Goal: Share content: Share content

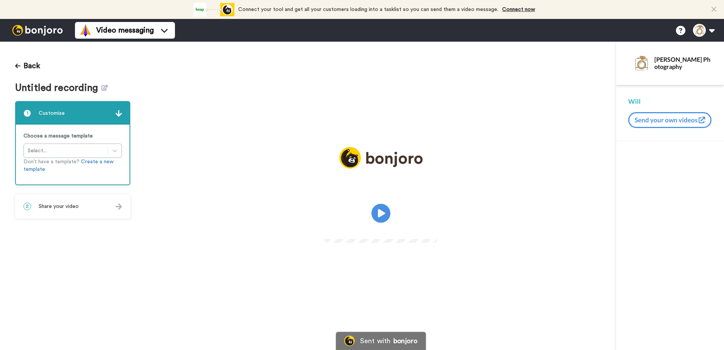
drag, startPoint x: 381, startPoint y: 210, endPoint x: 393, endPoint y: 208, distance: 12.3
click at [381, 210] on icon "Play/Pause" at bounding box center [380, 213] width 19 height 34
click at [381, 205] on icon at bounding box center [381, 213] width 20 height 20
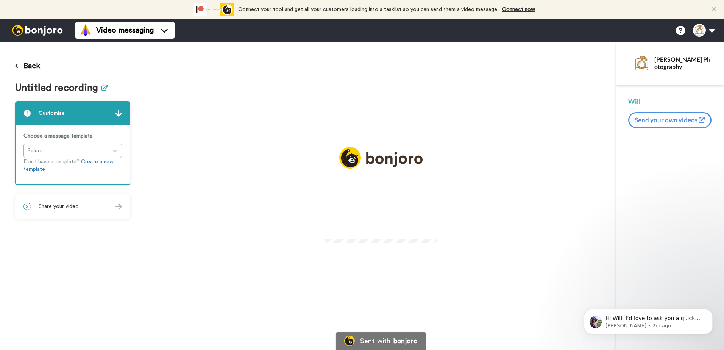
click at [102, 89] on icon at bounding box center [104, 88] width 6 height 6
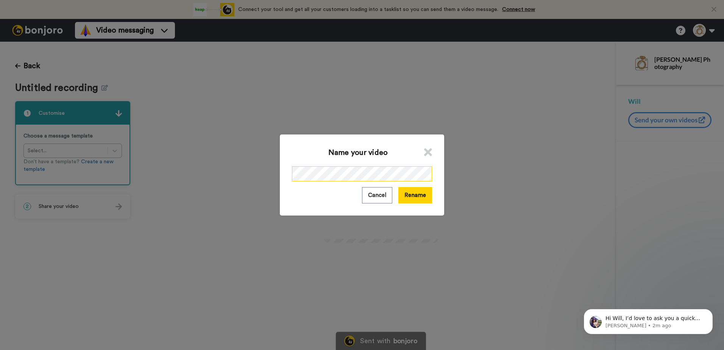
click at [239, 173] on div "Name your video Cancel Rename" at bounding box center [362, 175] width 724 height 350
click at [415, 197] on button "Rename" at bounding box center [415, 195] width 34 height 16
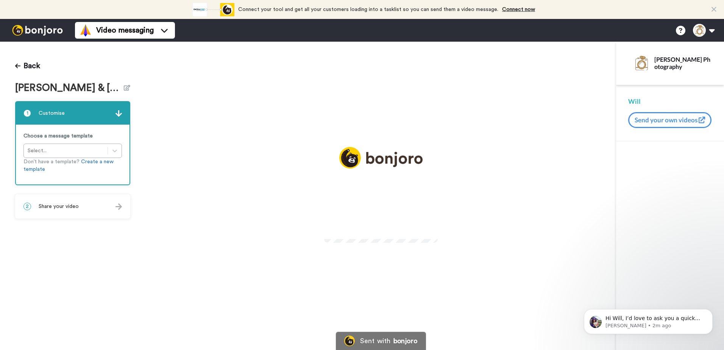
click at [386, 184] on video at bounding box center [381, 212] width 114 height 57
click at [390, 204] on video at bounding box center [381, 212] width 114 height 57
click at [377, 217] on icon at bounding box center [381, 213] width 20 height 20
click at [101, 87] on icon at bounding box center [104, 88] width 6 height 6
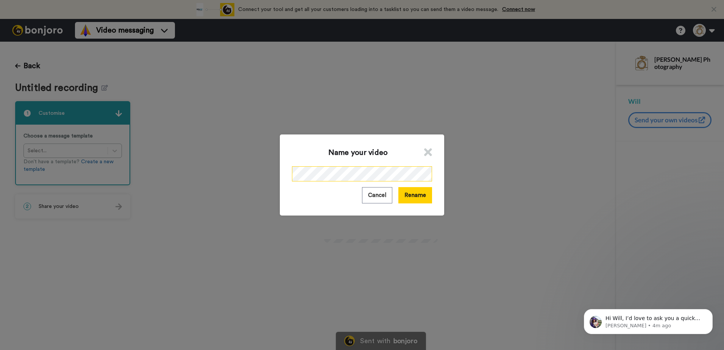
click at [201, 169] on div "Name your video Cancel Rename" at bounding box center [362, 175] width 724 height 350
click at [415, 196] on button "Rename" at bounding box center [415, 195] width 34 height 16
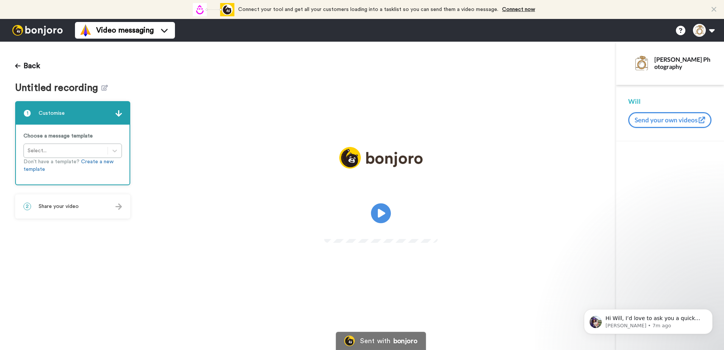
click at [378, 210] on icon "Play/Pause" at bounding box center [381, 213] width 20 height 36
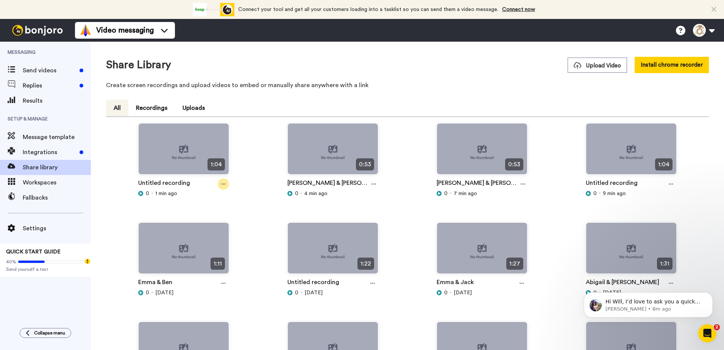
click at [222, 184] on icon at bounding box center [223, 183] width 5 height 5
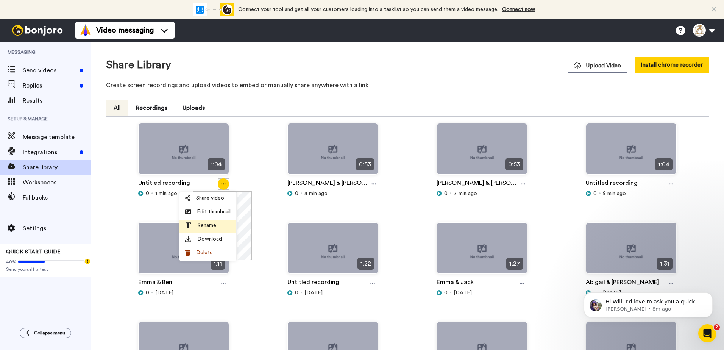
click at [215, 225] on span "Rename" at bounding box center [206, 226] width 19 height 8
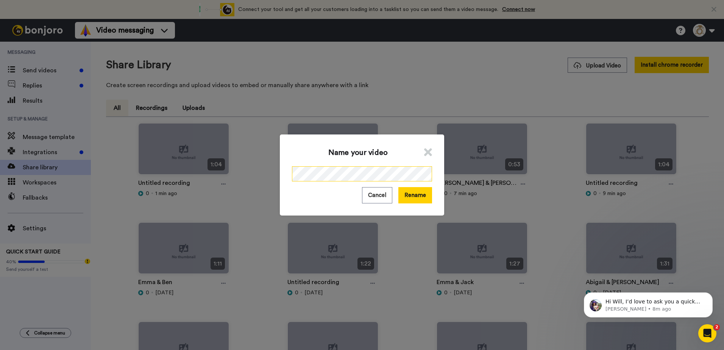
click at [205, 174] on div "Name your video Cancel Rename" at bounding box center [362, 175] width 724 height 350
click at [412, 192] on button "Rename" at bounding box center [415, 195] width 34 height 16
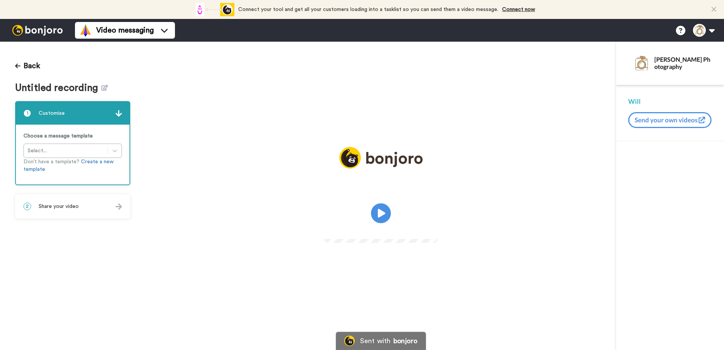
click at [383, 206] on icon at bounding box center [381, 213] width 20 height 20
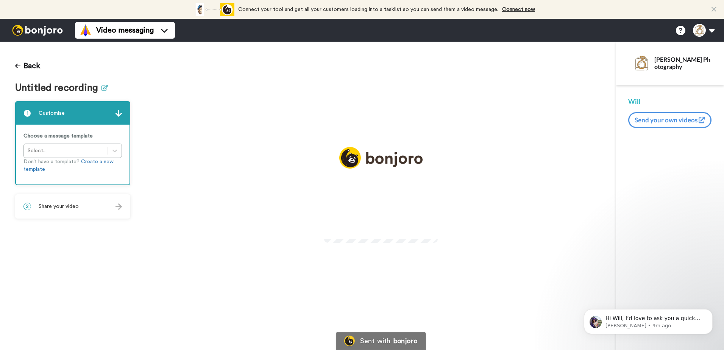
click at [102, 90] on icon at bounding box center [104, 88] width 6 height 6
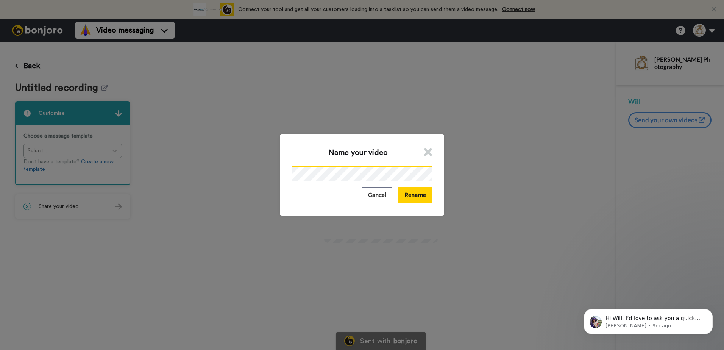
click at [227, 172] on div "Name your video Cancel Rename" at bounding box center [362, 175] width 724 height 350
click at [405, 198] on button "Rename" at bounding box center [415, 195] width 34 height 16
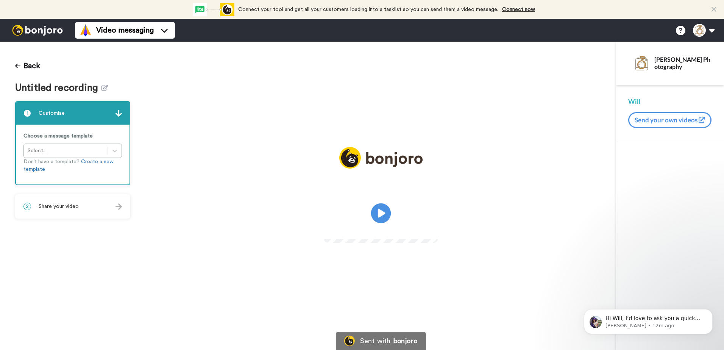
click at [389, 206] on icon "Play/Pause" at bounding box center [381, 213] width 20 height 36
click at [102, 86] on icon at bounding box center [104, 88] width 6 height 6
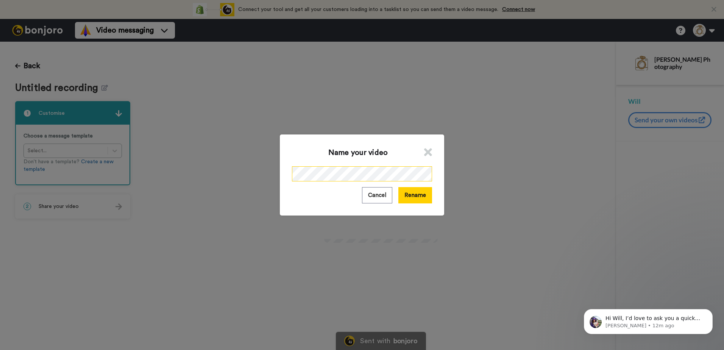
click at [243, 175] on div "Name your video Cancel Rename" at bounding box center [362, 175] width 724 height 350
click at [406, 195] on button "Rename" at bounding box center [415, 195] width 34 height 16
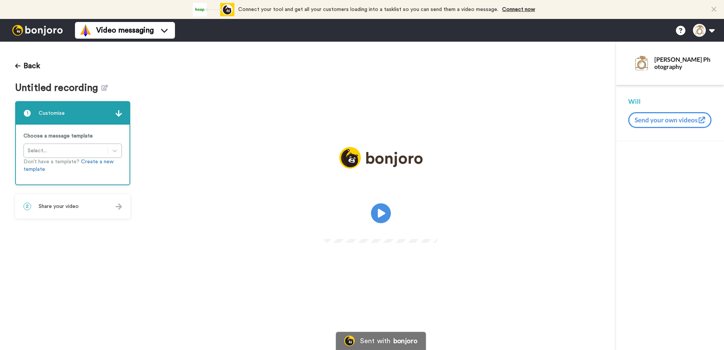
click at [384, 212] on icon "Play/Pause" at bounding box center [381, 213] width 20 height 36
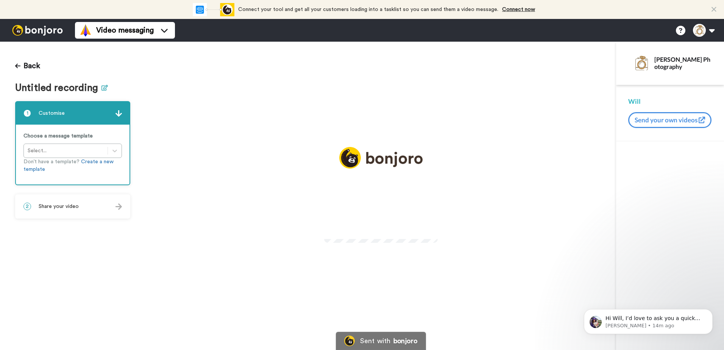
click at [101, 87] on icon at bounding box center [104, 88] width 6 height 6
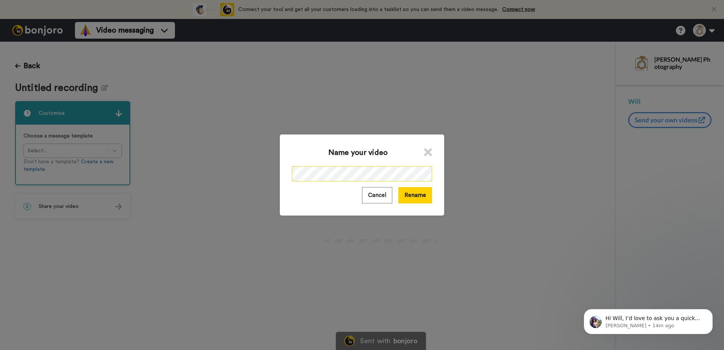
click at [186, 175] on div "Name your video Cancel Rename" at bounding box center [362, 175] width 724 height 350
click at [412, 198] on button "Rename" at bounding box center [415, 195] width 34 height 16
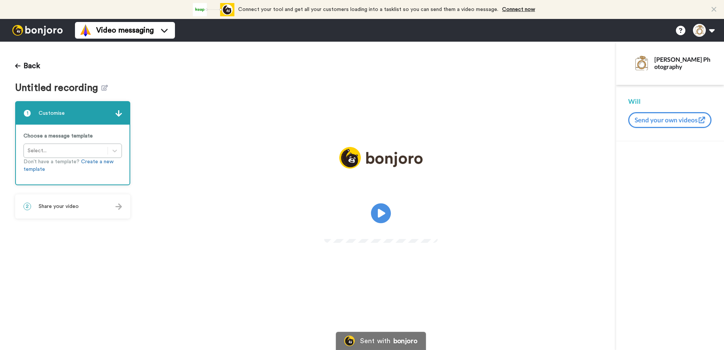
drag, startPoint x: 380, startPoint y: 214, endPoint x: 385, endPoint y: 212, distance: 5.3
click at [380, 214] on icon "Play/Pause" at bounding box center [381, 213] width 20 height 36
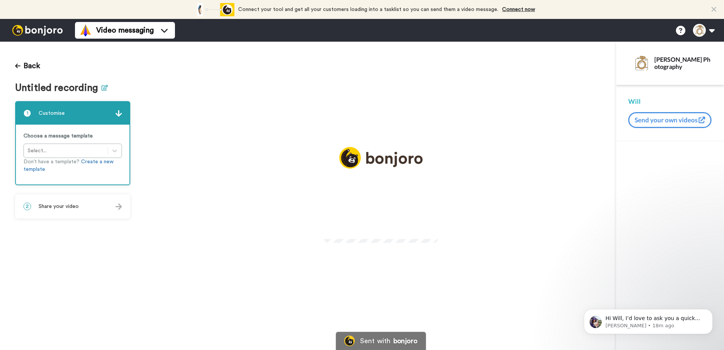
click at [103, 85] on icon at bounding box center [104, 88] width 6 height 6
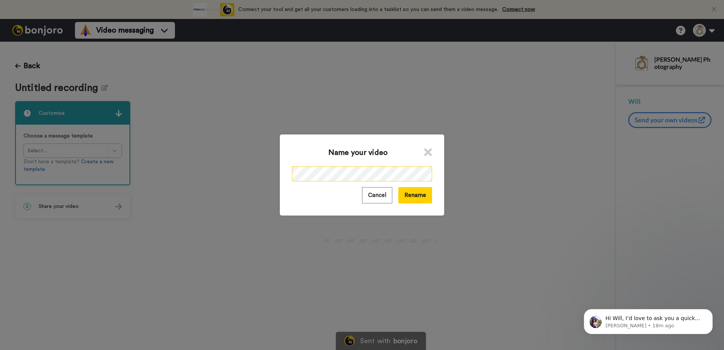
click at [252, 178] on div "Name your video Cancel Rename" at bounding box center [362, 175] width 724 height 350
click at [407, 196] on button "Rename" at bounding box center [415, 195] width 34 height 16
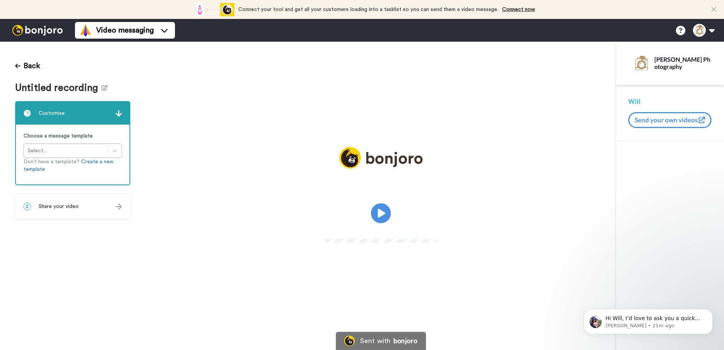
click at [379, 208] on icon at bounding box center [381, 213] width 20 height 20
click at [101, 87] on icon at bounding box center [104, 88] width 6 height 6
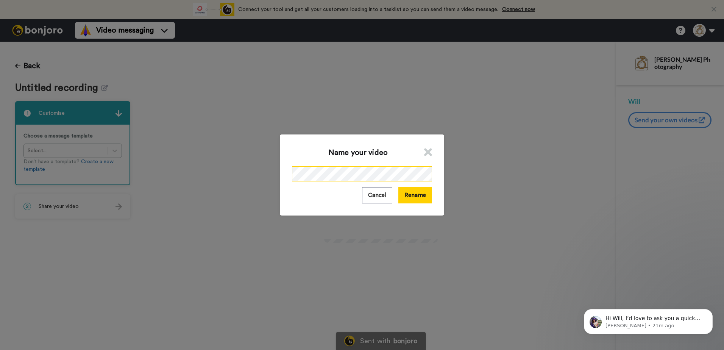
click at [242, 173] on div "Name your video Cancel Rename" at bounding box center [362, 175] width 724 height 350
click at [415, 196] on button "Rename" at bounding box center [415, 195] width 34 height 16
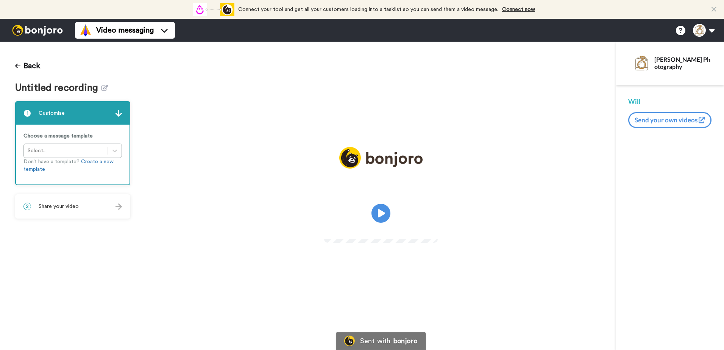
drag, startPoint x: 380, startPoint y: 213, endPoint x: 507, endPoint y: 218, distance: 127.3
click at [380, 212] on icon "Play/Pause" at bounding box center [380, 213] width 19 height 34
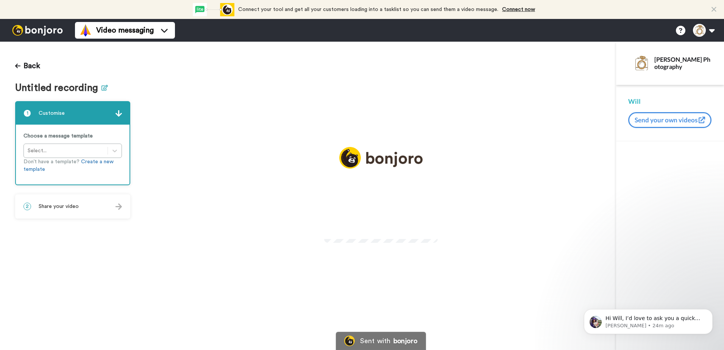
click at [104, 89] on icon at bounding box center [104, 88] width 6 height 6
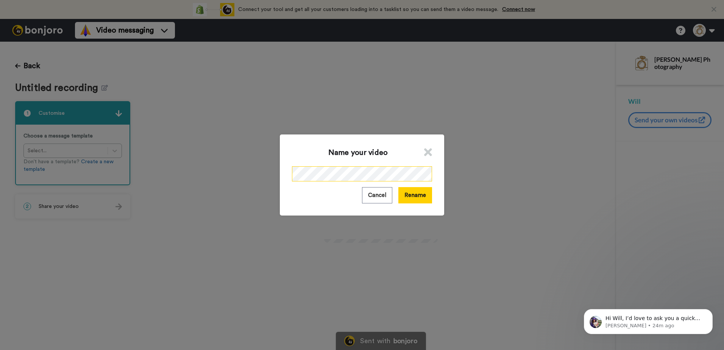
click at [187, 176] on div "Name your video Cancel Rename" at bounding box center [362, 175] width 724 height 350
click at [418, 199] on button "Rename" at bounding box center [415, 195] width 34 height 16
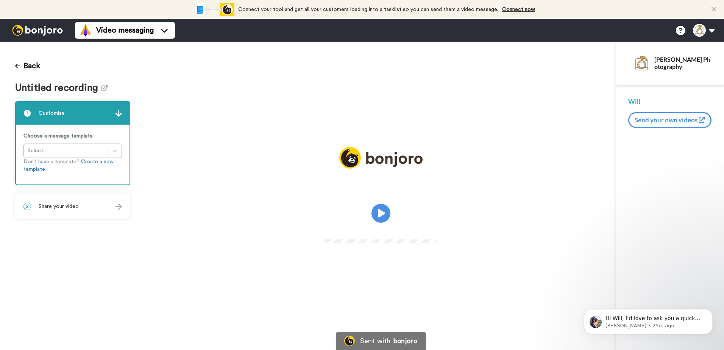
drag, startPoint x: 376, startPoint y: 209, endPoint x: 395, endPoint y: 214, distance: 19.1
click at [376, 209] on icon at bounding box center [380, 213] width 19 height 19
click at [104, 89] on icon at bounding box center [104, 88] width 6 height 6
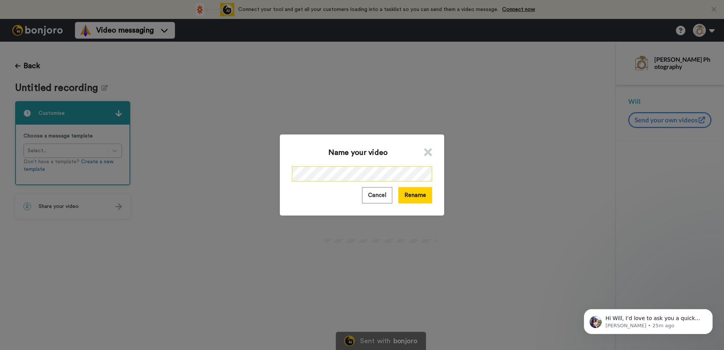
click at [225, 175] on div "Name your video Cancel Rename" at bounding box center [362, 175] width 724 height 350
click at [411, 201] on button "Rename" at bounding box center [415, 195] width 34 height 16
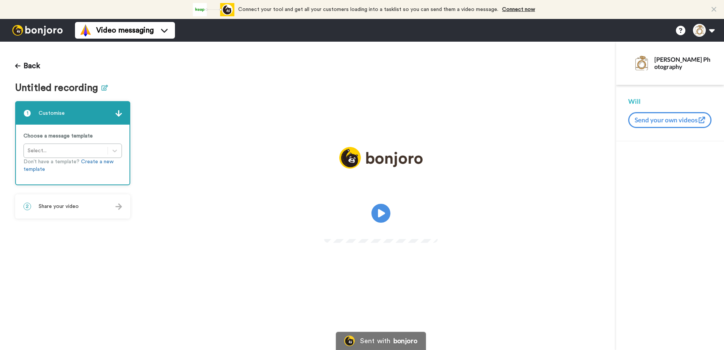
click at [103, 88] on icon at bounding box center [104, 88] width 6 height 6
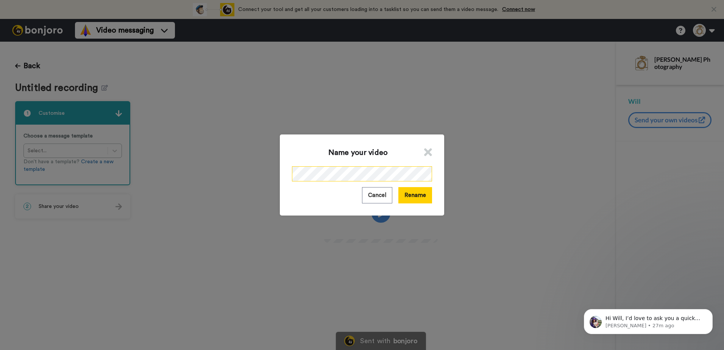
click at [253, 176] on div "Name your video Cancel Rename" at bounding box center [362, 175] width 724 height 350
click at [414, 199] on button "Rename" at bounding box center [415, 195] width 34 height 16
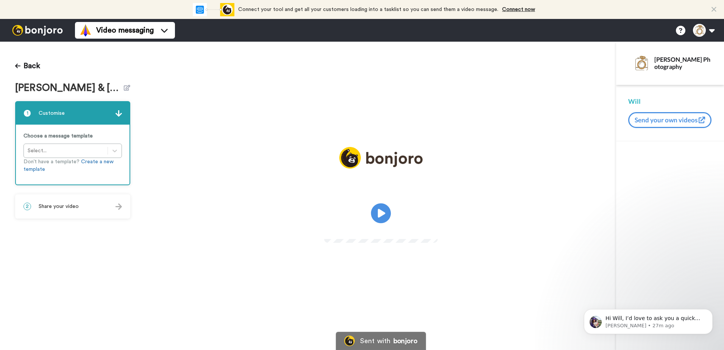
click at [386, 210] on icon at bounding box center [381, 213] width 20 height 20
click at [382, 215] on icon "Play/Pause" at bounding box center [381, 213] width 20 height 36
click at [102, 86] on icon at bounding box center [104, 88] width 6 height 6
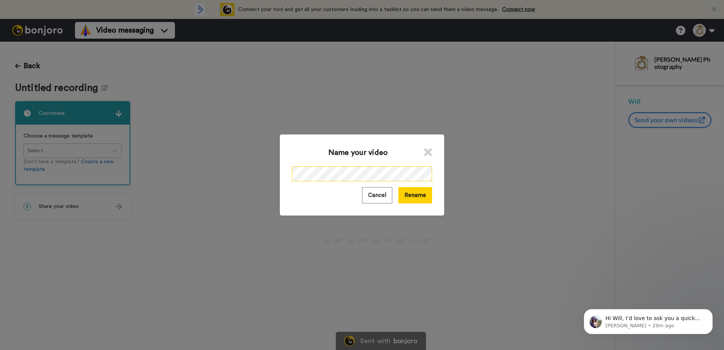
click at [186, 175] on div "Name your video Cancel Rename" at bounding box center [362, 175] width 724 height 350
click at [417, 200] on button "Rename" at bounding box center [415, 195] width 34 height 16
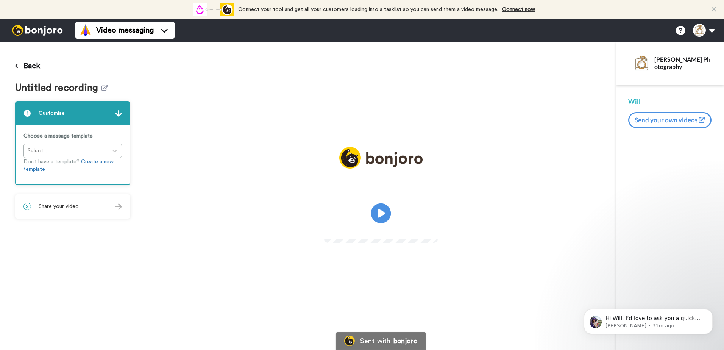
click at [378, 207] on icon at bounding box center [381, 213] width 20 height 20
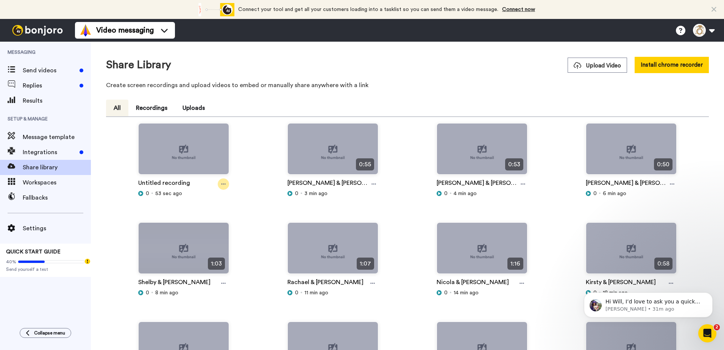
click at [226, 183] on div at bounding box center [223, 183] width 11 height 11
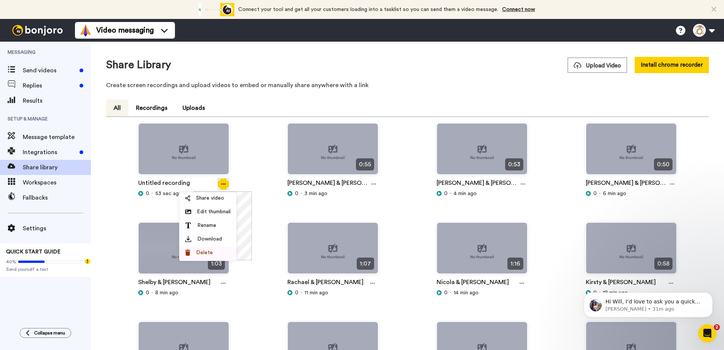
click at [203, 254] on span "Delete" at bounding box center [204, 253] width 17 height 8
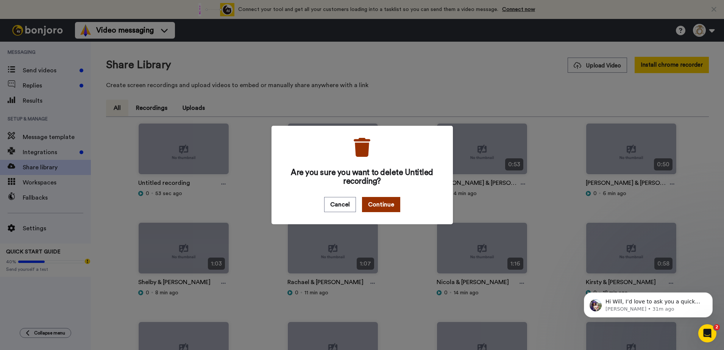
click at [367, 205] on button "Continue" at bounding box center [381, 204] width 38 height 15
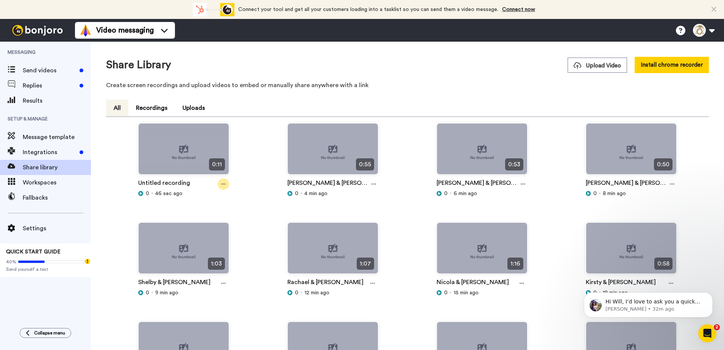
click at [223, 184] on icon at bounding box center [223, 184] width 5 height 1
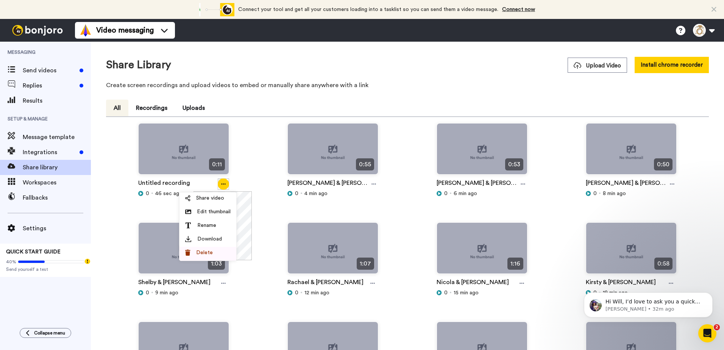
click at [205, 252] on span "Delete" at bounding box center [204, 253] width 17 height 8
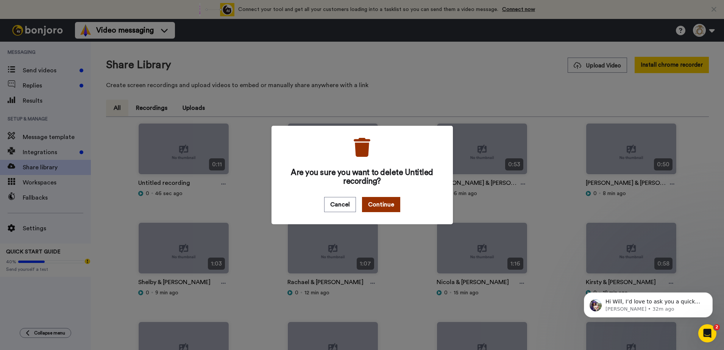
click at [388, 204] on button "Continue" at bounding box center [381, 204] width 38 height 15
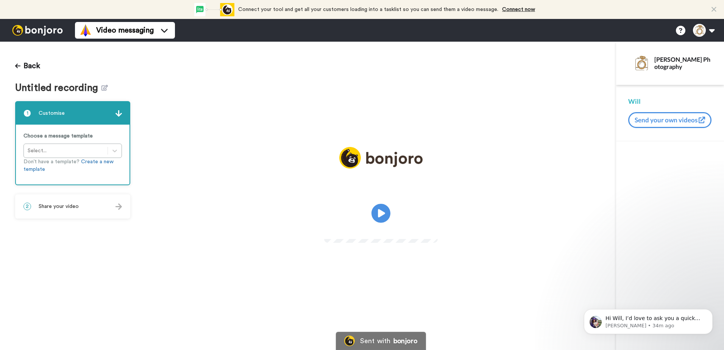
drag, startPoint x: 385, startPoint y: 218, endPoint x: 507, endPoint y: 206, distance: 122.9
click at [385, 218] on icon at bounding box center [380, 213] width 19 height 19
click at [103, 90] on icon at bounding box center [104, 88] width 6 height 6
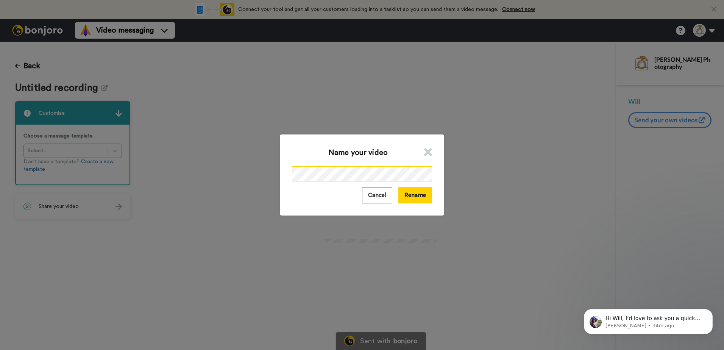
click at [184, 178] on div "Name your video Cancel Rename" at bounding box center [362, 175] width 724 height 350
click at [419, 197] on button "Rename" at bounding box center [415, 195] width 34 height 16
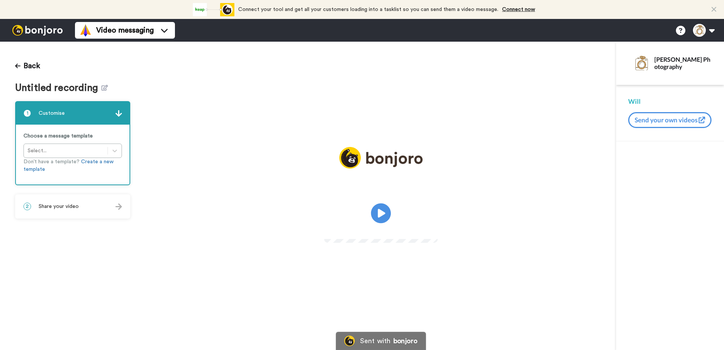
click at [383, 209] on icon at bounding box center [381, 213] width 20 height 20
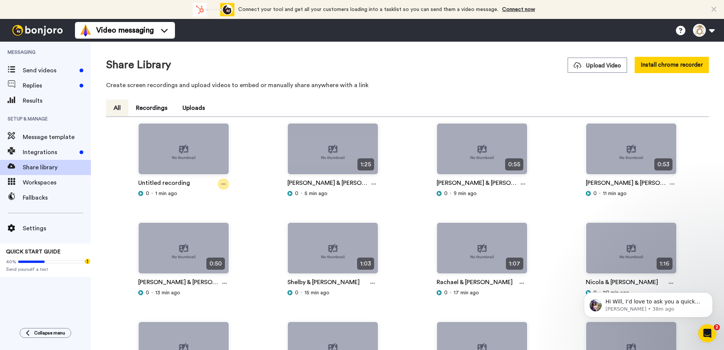
click at [222, 183] on icon at bounding box center [223, 183] width 5 height 5
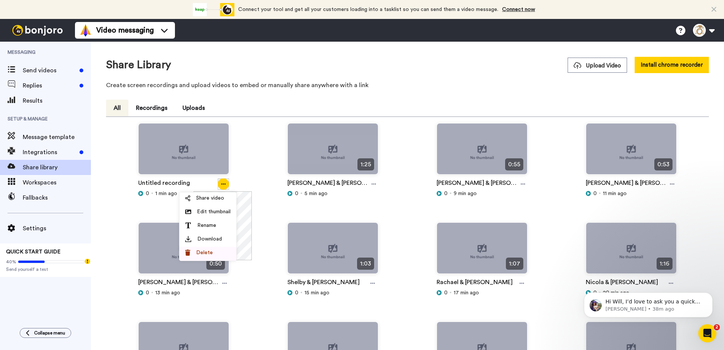
click at [209, 251] on span "Delete" at bounding box center [204, 253] width 17 height 8
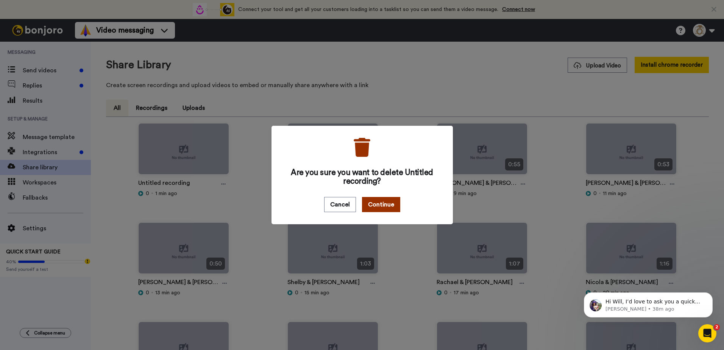
click at [369, 206] on button "Continue" at bounding box center [381, 204] width 38 height 15
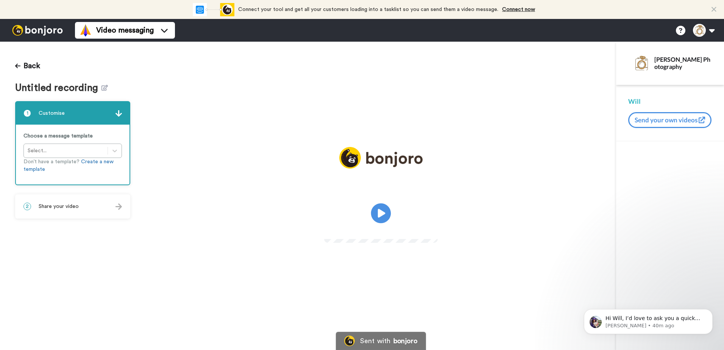
click at [381, 211] on icon "Play/Pause" at bounding box center [381, 213] width 20 height 36
click at [101, 89] on icon at bounding box center [104, 88] width 6 height 6
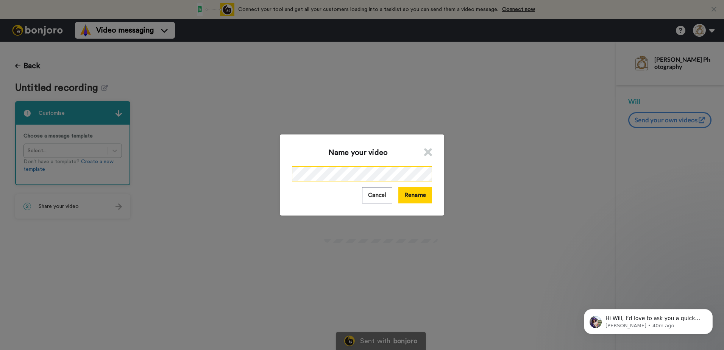
click at [209, 175] on div "Name your video Cancel Rename" at bounding box center [362, 175] width 724 height 350
click at [410, 200] on button "Rename" at bounding box center [415, 195] width 34 height 16
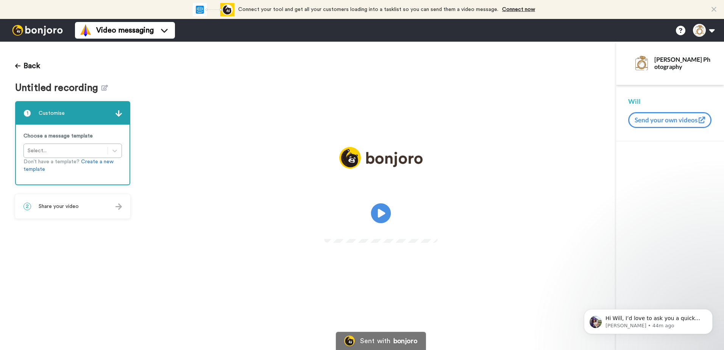
click at [379, 213] on icon "Play/Pause" at bounding box center [381, 213] width 20 height 36
click at [103, 86] on icon at bounding box center [104, 88] width 6 height 6
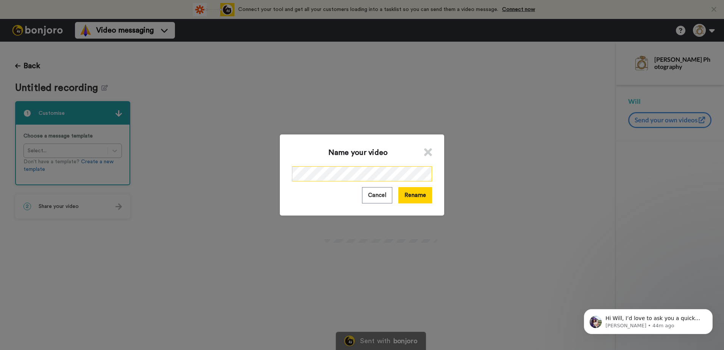
click at [242, 175] on div "Name your video Cancel Rename" at bounding box center [362, 175] width 724 height 350
click at [413, 198] on button "Rename" at bounding box center [415, 195] width 34 height 16
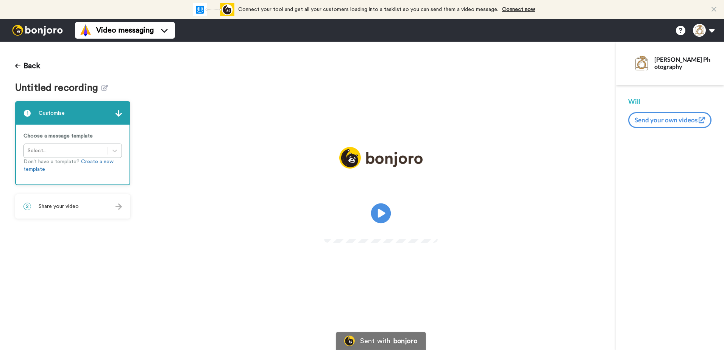
drag, startPoint x: 381, startPoint y: 216, endPoint x: 387, endPoint y: 214, distance: 6.7
click at [381, 216] on icon "Play/Pause" at bounding box center [381, 213] width 20 height 36
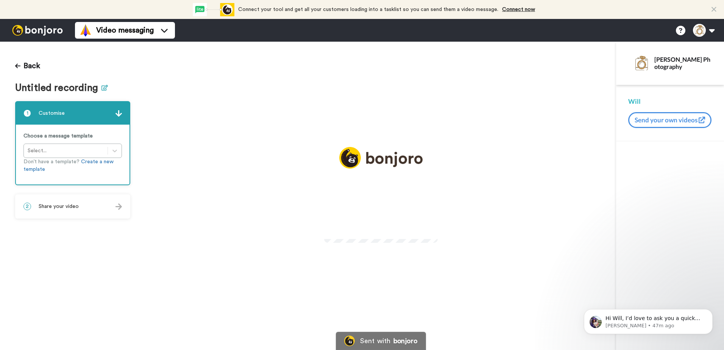
click at [104, 87] on icon at bounding box center [104, 88] width 6 height 6
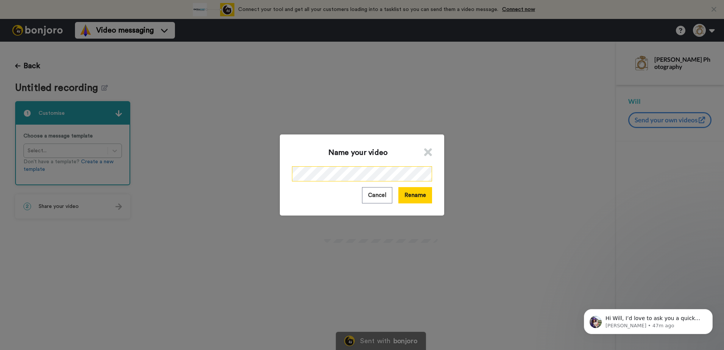
click at [195, 181] on div "Name your video Cancel Rename" at bounding box center [362, 175] width 724 height 350
click at [420, 197] on button "Rename" at bounding box center [415, 195] width 34 height 16
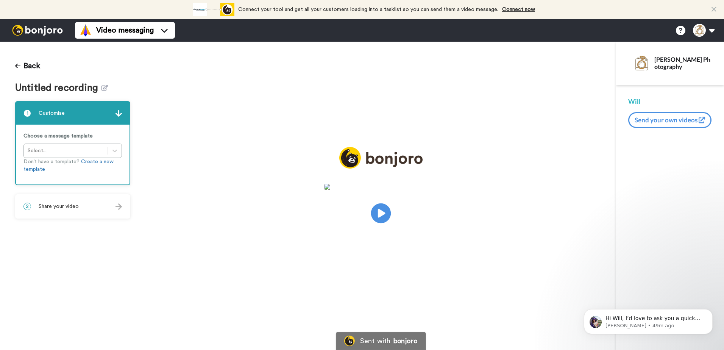
click at [382, 215] on icon "Play/Pause" at bounding box center [381, 213] width 20 height 36
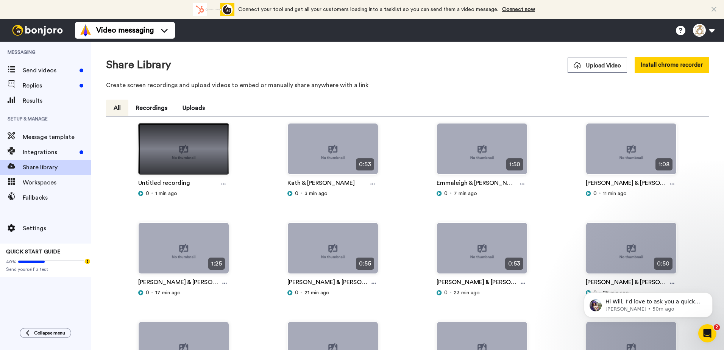
click at [177, 154] on img at bounding box center [184, 151] width 90 height 57
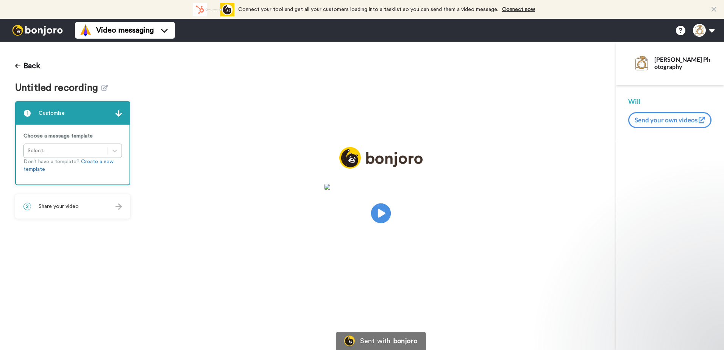
click at [383, 214] on icon "Play/Pause" at bounding box center [381, 213] width 20 height 36
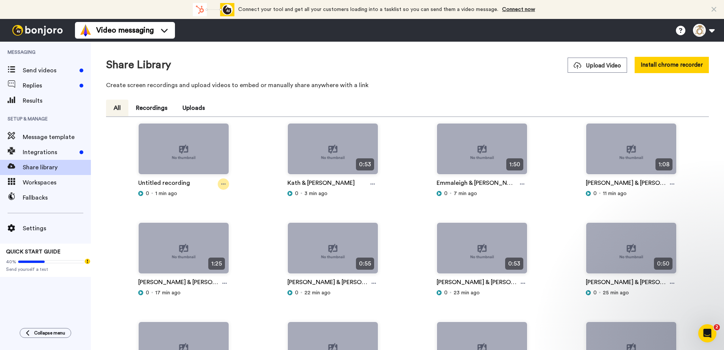
click at [221, 181] on icon at bounding box center [223, 183] width 5 height 5
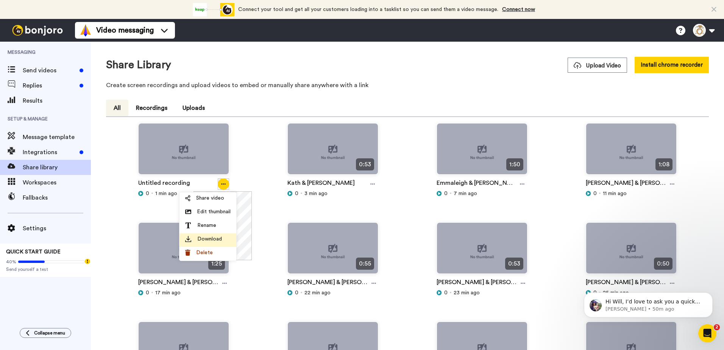
click at [204, 250] on span "Delete" at bounding box center [204, 253] width 17 height 8
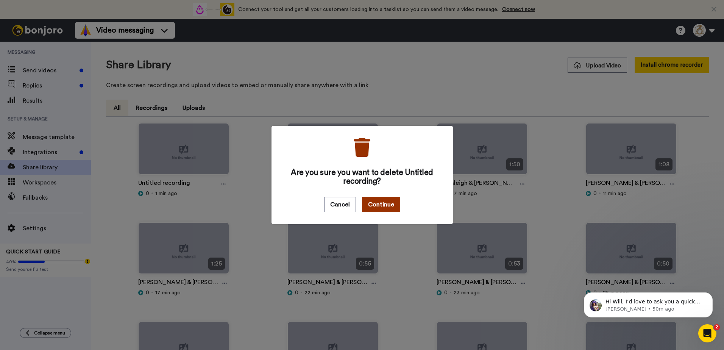
click at [372, 201] on button "Continue" at bounding box center [381, 204] width 38 height 15
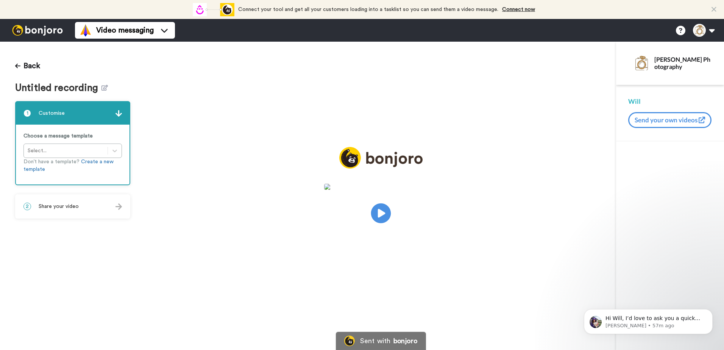
click at [381, 209] on icon at bounding box center [381, 213] width 20 height 20
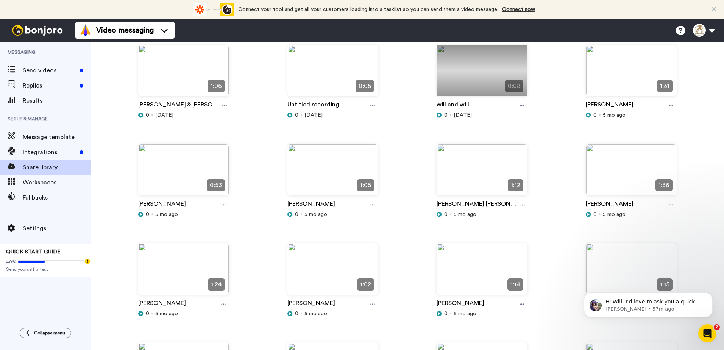
scroll to position [1740, 0]
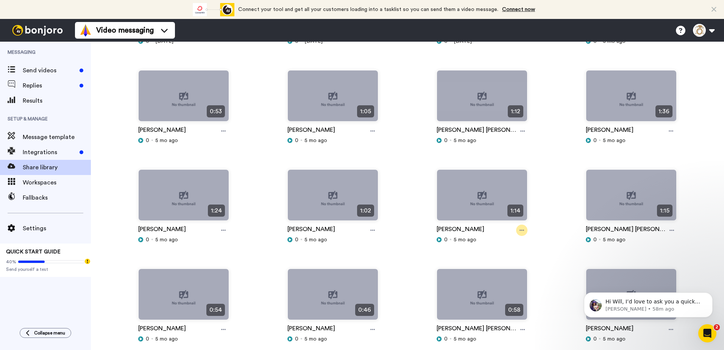
click at [520, 229] on icon at bounding box center [522, 230] width 5 height 5
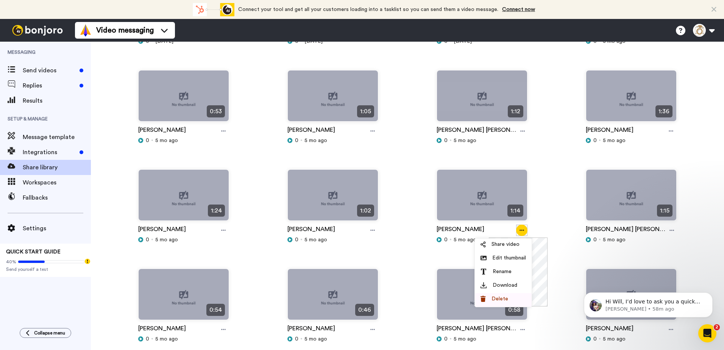
click at [510, 297] on div "Delete" at bounding box center [503, 299] width 45 height 8
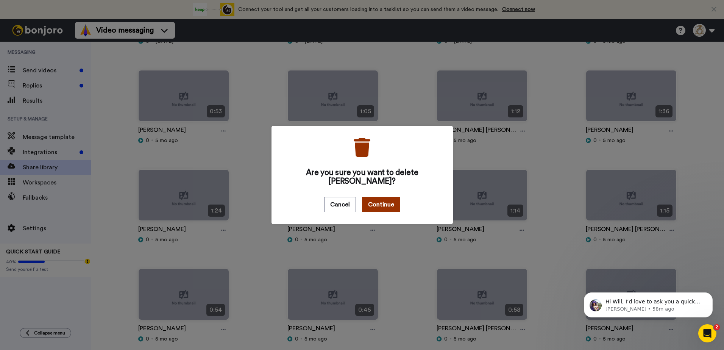
click at [376, 204] on button "Continue" at bounding box center [381, 204] width 38 height 15
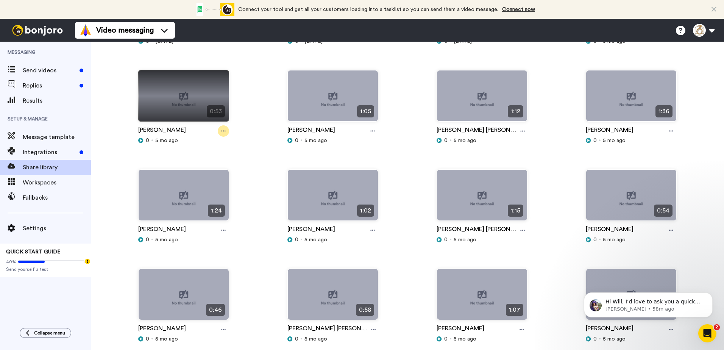
click at [224, 132] on icon at bounding box center [223, 130] width 5 height 5
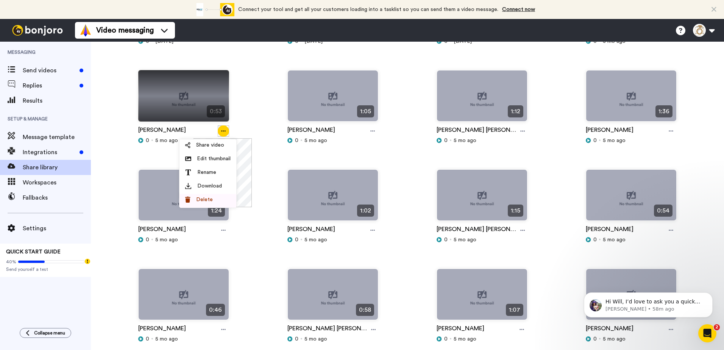
click at [216, 198] on div "Delete" at bounding box center [207, 200] width 45 height 8
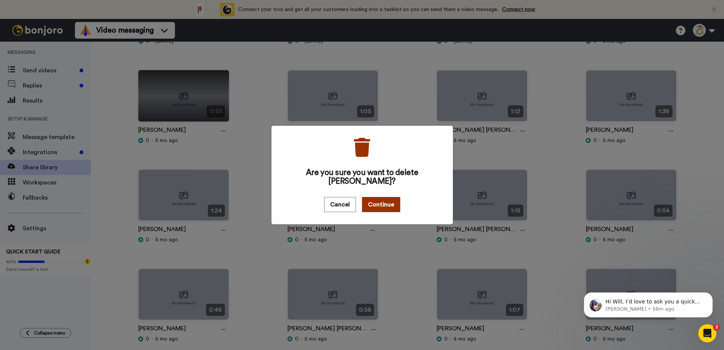
click at [367, 197] on button "Continue" at bounding box center [381, 204] width 38 height 15
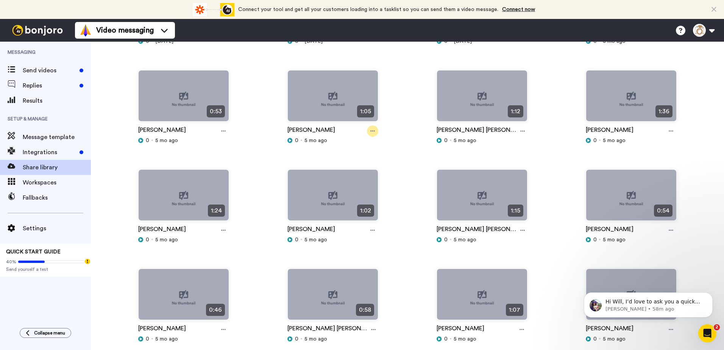
click at [370, 132] on icon at bounding box center [372, 130] width 5 height 5
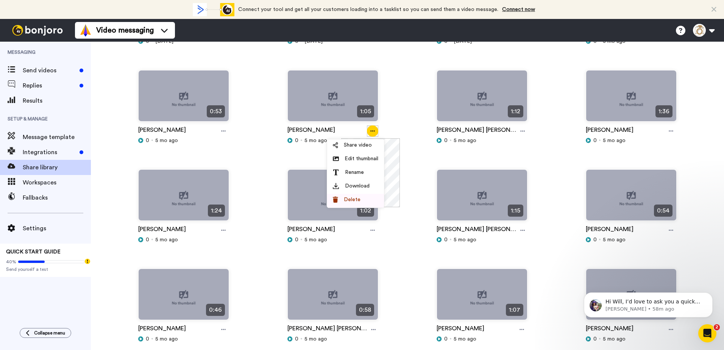
click at [360, 200] on div "Delete" at bounding box center [355, 200] width 45 height 8
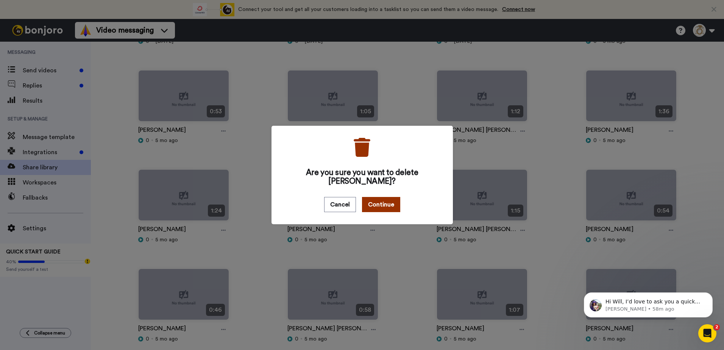
click at [377, 197] on button "Continue" at bounding box center [381, 204] width 38 height 15
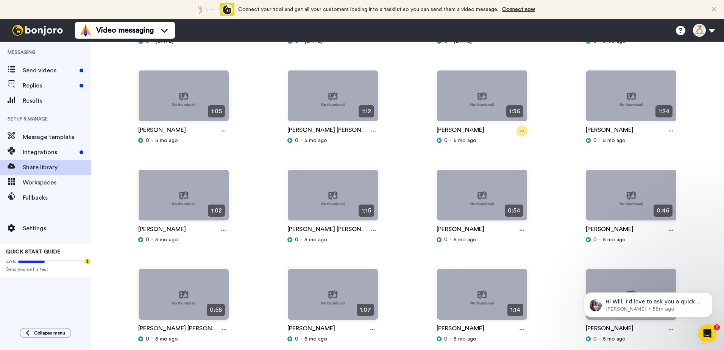
click at [520, 130] on icon at bounding box center [522, 130] width 5 height 5
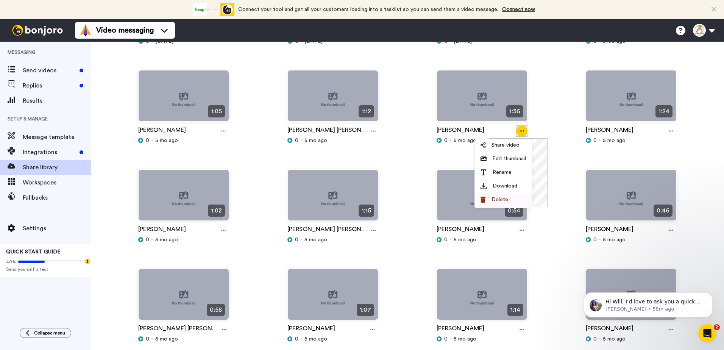
click at [513, 198] on div "Delete" at bounding box center [503, 200] width 45 height 8
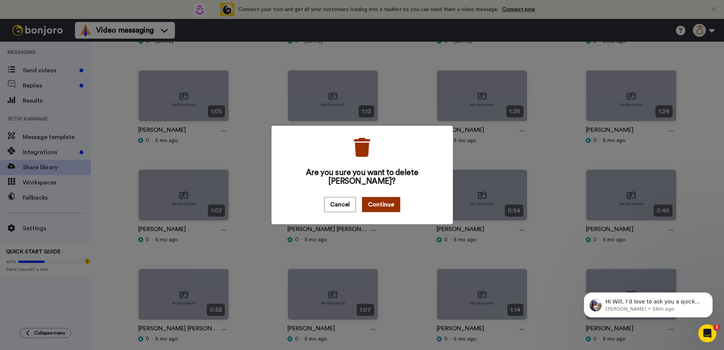
click at [391, 198] on button "Continue" at bounding box center [381, 204] width 38 height 15
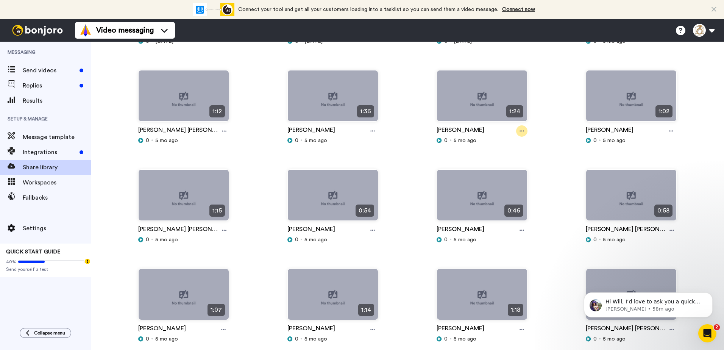
click at [520, 130] on icon at bounding box center [522, 130] width 5 height 5
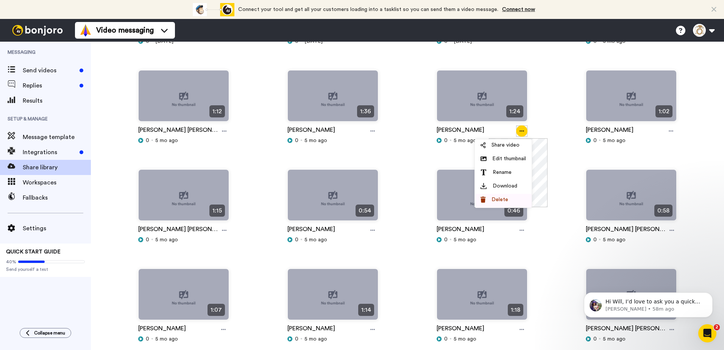
click at [500, 194] on li "Delete" at bounding box center [503, 201] width 57 height 14
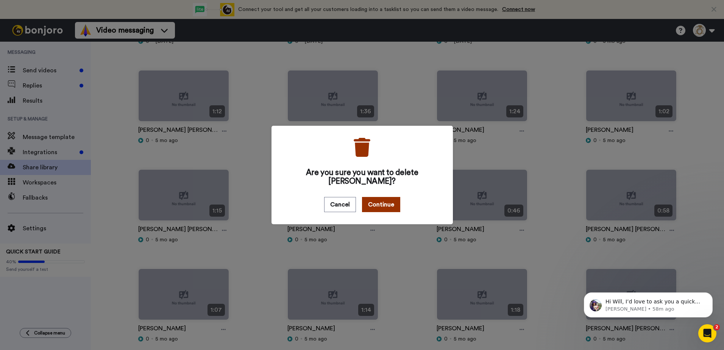
click at [375, 202] on button "Continue" at bounding box center [381, 204] width 38 height 15
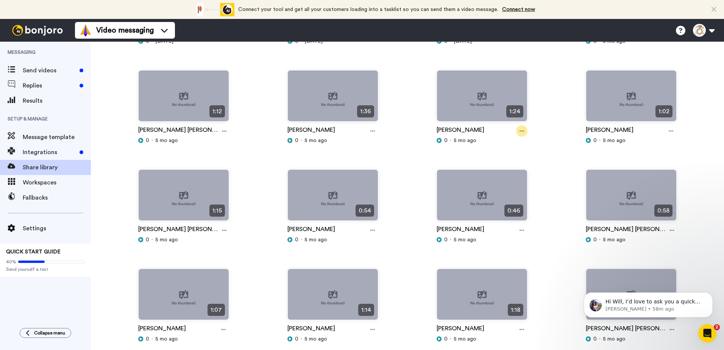
click at [520, 130] on icon at bounding box center [522, 130] width 5 height 5
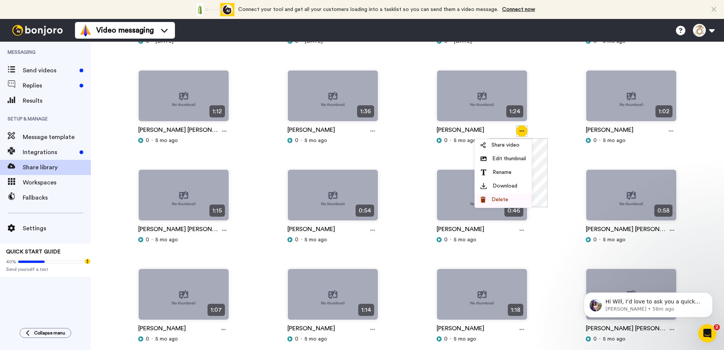
click at [496, 197] on span "Delete" at bounding box center [500, 200] width 17 height 8
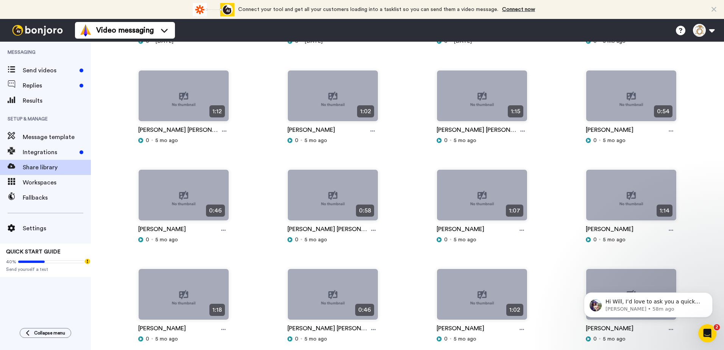
click at [389, 199] on div "0:58 kerryann matthew 0 5 mo ago" at bounding box center [332, 218] width 149 height 99
click at [520, 133] on icon at bounding box center [522, 130] width 5 height 5
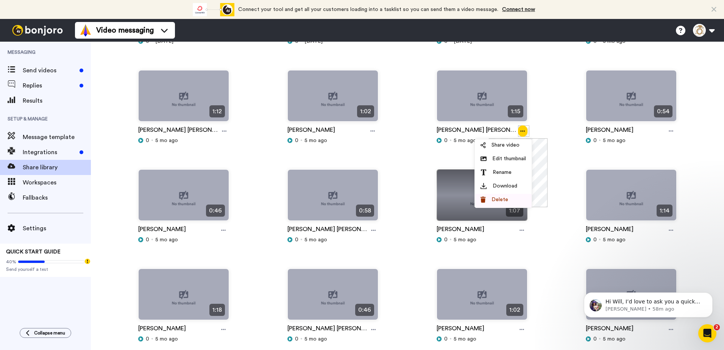
click at [483, 197] on icon at bounding box center [483, 200] width 5 height 6
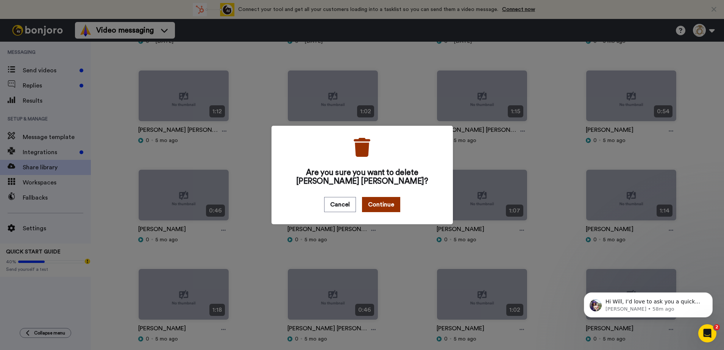
click at [390, 201] on button "Continue" at bounding box center [381, 204] width 38 height 15
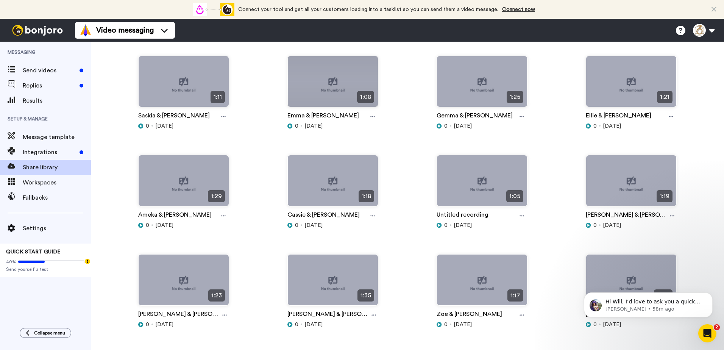
scroll to position [755, 0]
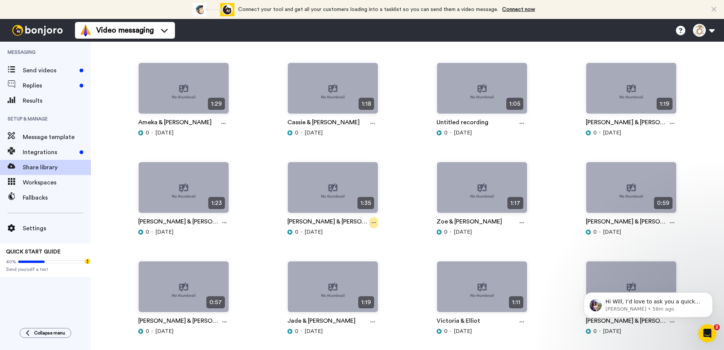
click at [372, 220] on div at bounding box center [373, 222] width 9 height 11
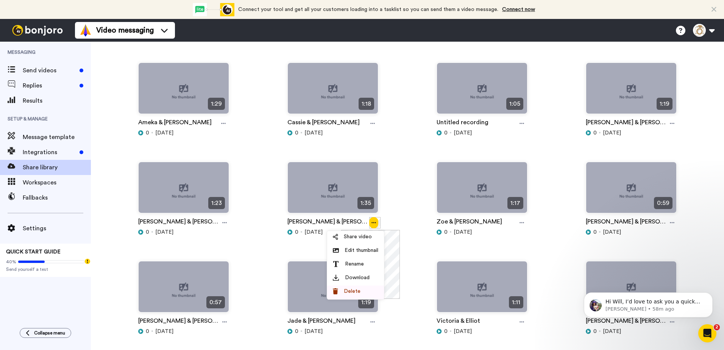
click at [347, 291] on span "Delete" at bounding box center [352, 291] width 17 height 8
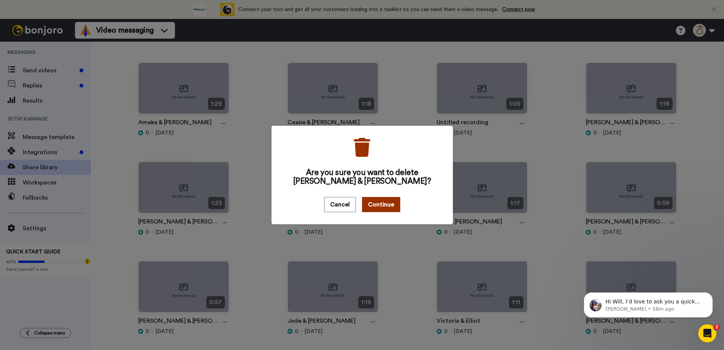
click at [377, 201] on button "Continue" at bounding box center [381, 204] width 38 height 15
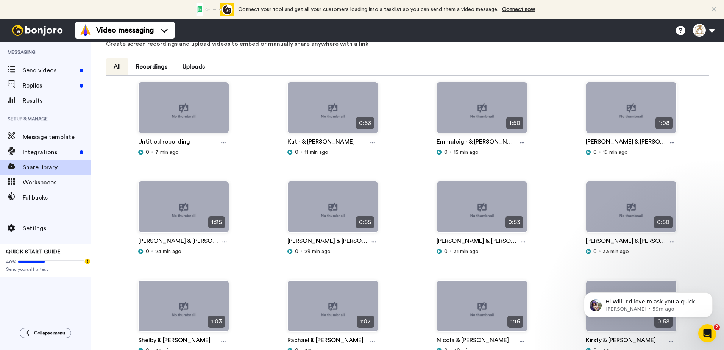
scroll to position [0, 0]
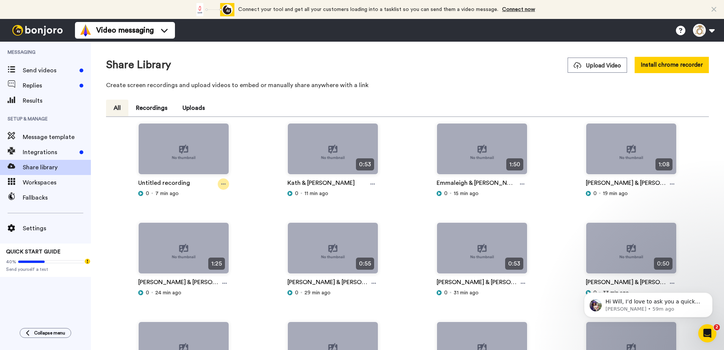
click at [221, 182] on icon at bounding box center [223, 183] width 5 height 5
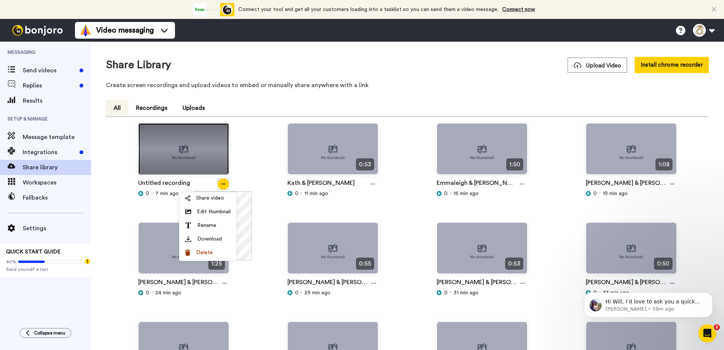
click at [195, 154] on img at bounding box center [184, 151] width 90 height 57
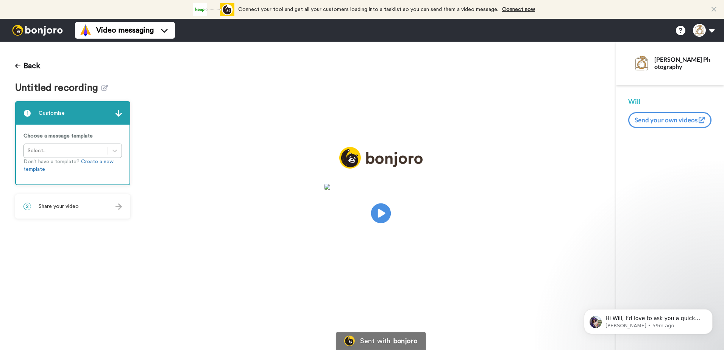
click at [383, 216] on icon at bounding box center [381, 213] width 20 height 20
click at [380, 212] on icon "Play/Pause" at bounding box center [381, 213] width 20 height 36
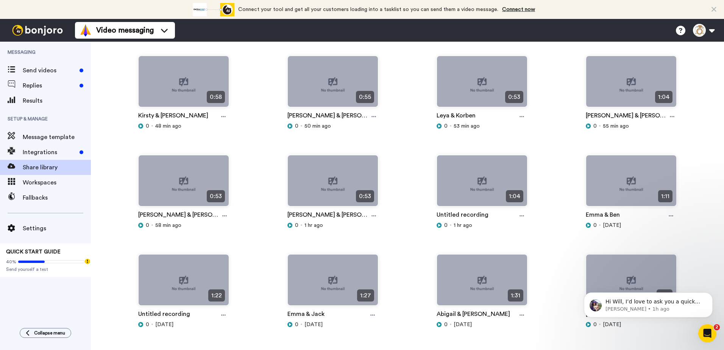
scroll to position [379, 0]
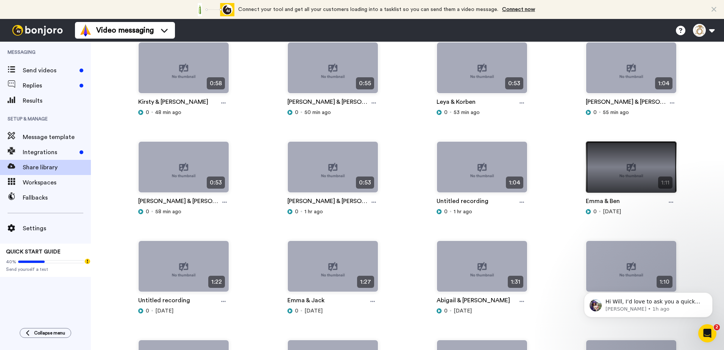
click at [630, 167] on img at bounding box center [631, 170] width 90 height 57
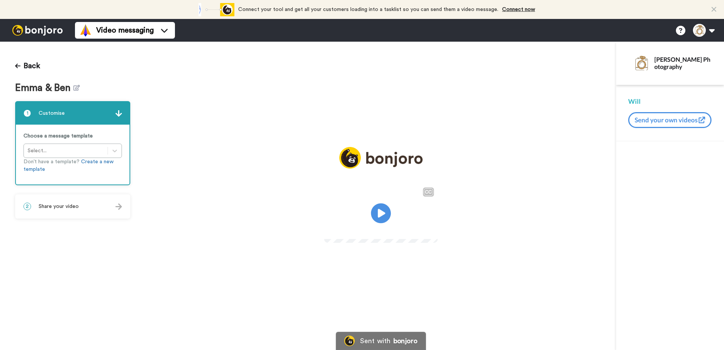
click at [383, 211] on icon at bounding box center [381, 213] width 20 height 20
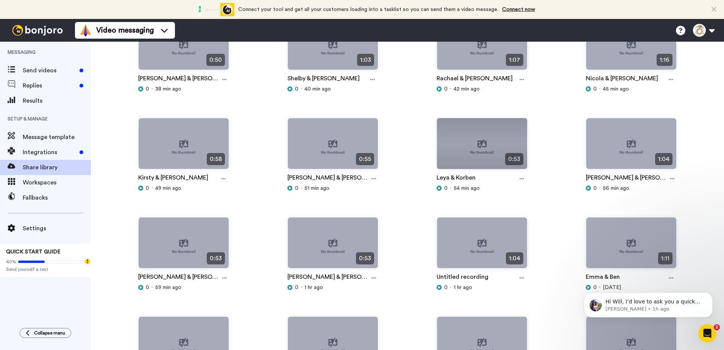
scroll to position [341, 0]
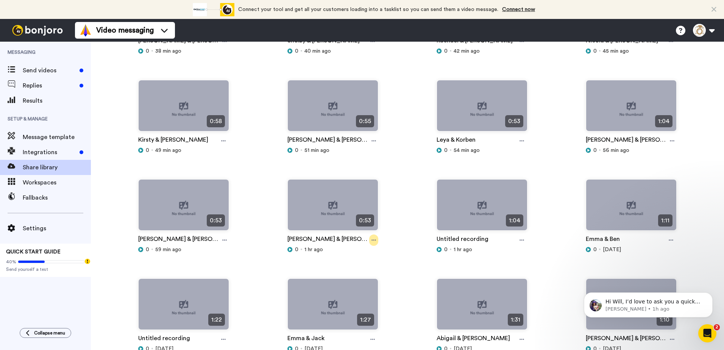
click at [371, 239] on icon at bounding box center [373, 239] width 5 height 5
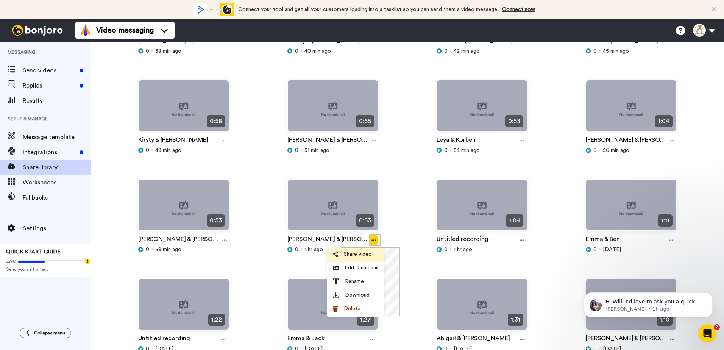
click at [356, 255] on span "Share video" at bounding box center [358, 254] width 28 height 8
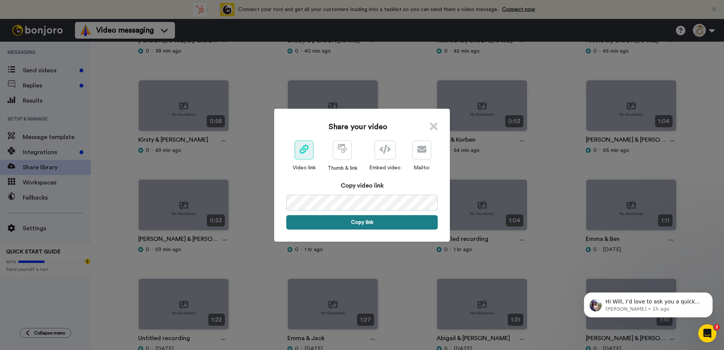
click at [359, 222] on button "Copy link" at bounding box center [361, 222] width 151 height 14
click at [432, 129] on icon at bounding box center [434, 126] width 8 height 11
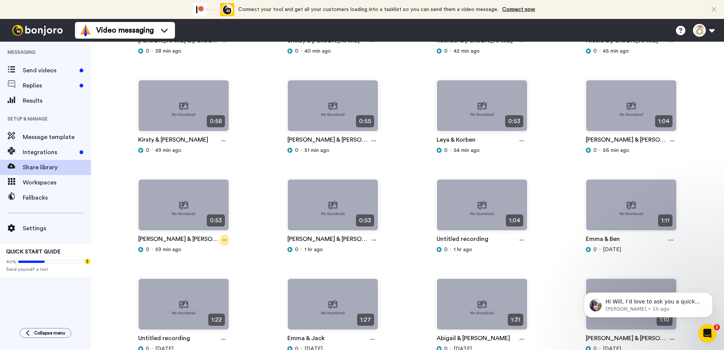
click at [225, 240] on div at bounding box center [224, 239] width 9 height 11
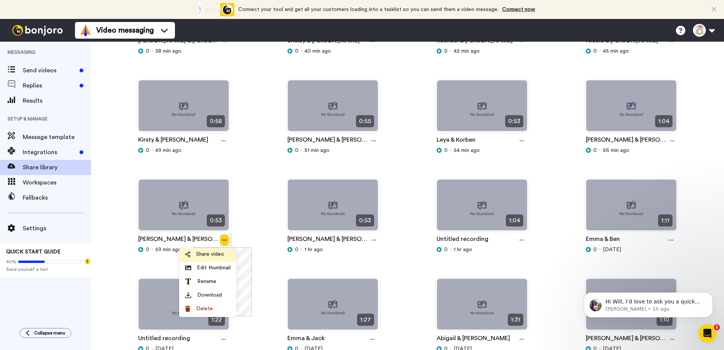
click at [210, 255] on span "Share video" at bounding box center [210, 254] width 28 height 8
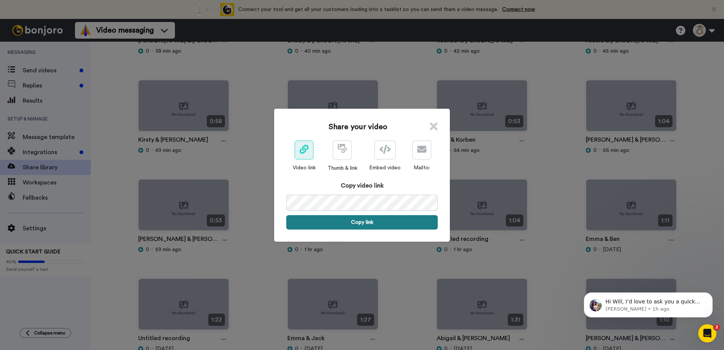
click at [334, 220] on button "Copy link" at bounding box center [361, 222] width 151 height 14
click at [434, 126] on icon at bounding box center [434, 126] width 8 height 11
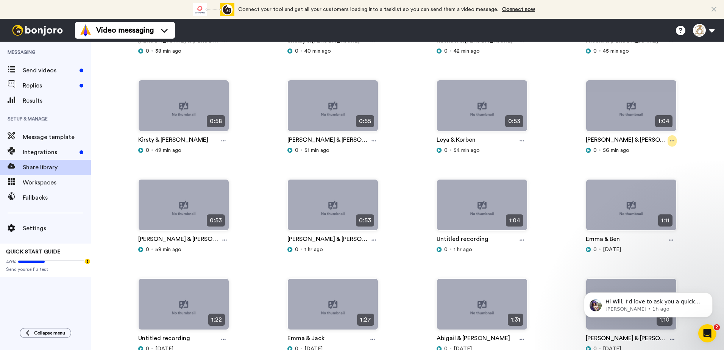
click at [669, 141] on div at bounding box center [672, 140] width 9 height 11
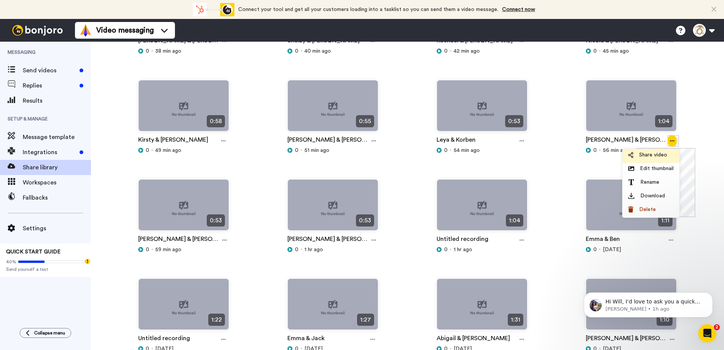
click at [652, 157] on span "Share video" at bounding box center [653, 155] width 28 height 8
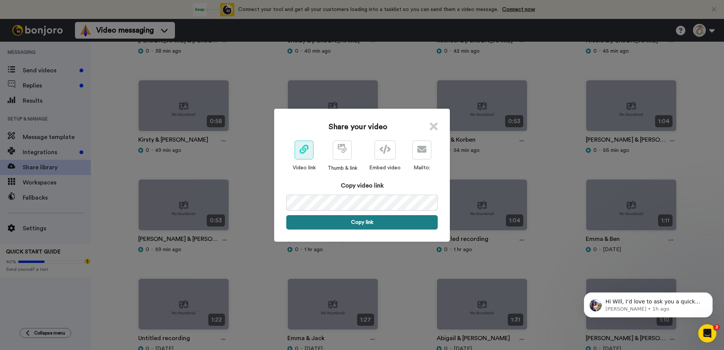
click at [417, 219] on button "Copy link" at bounding box center [361, 222] width 151 height 14
click at [433, 124] on icon at bounding box center [434, 126] width 8 height 11
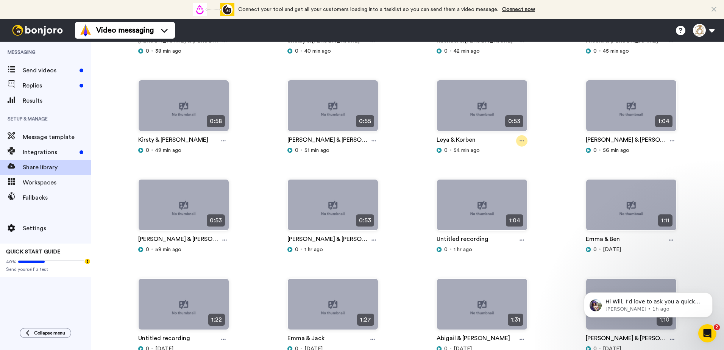
click at [520, 140] on icon at bounding box center [522, 140] width 5 height 5
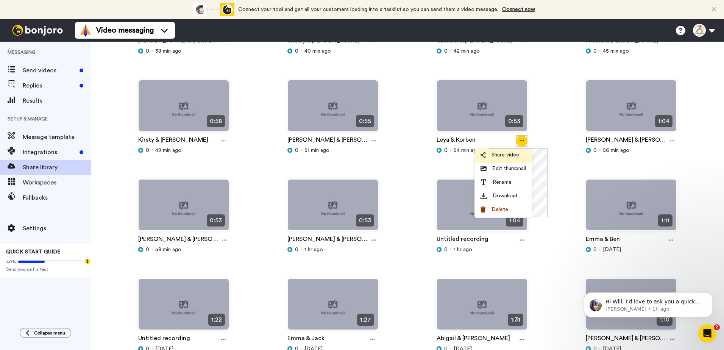
click at [506, 155] on span "Share video" at bounding box center [506, 155] width 28 height 8
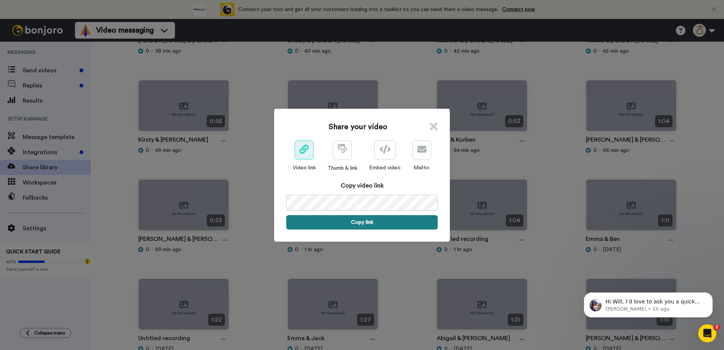
click at [364, 223] on button "Copy link" at bounding box center [361, 222] width 151 height 14
click at [430, 129] on icon at bounding box center [434, 126] width 8 height 11
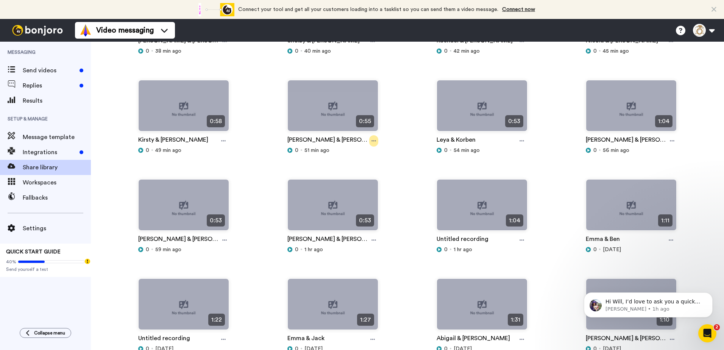
click at [371, 138] on icon at bounding box center [373, 140] width 5 height 5
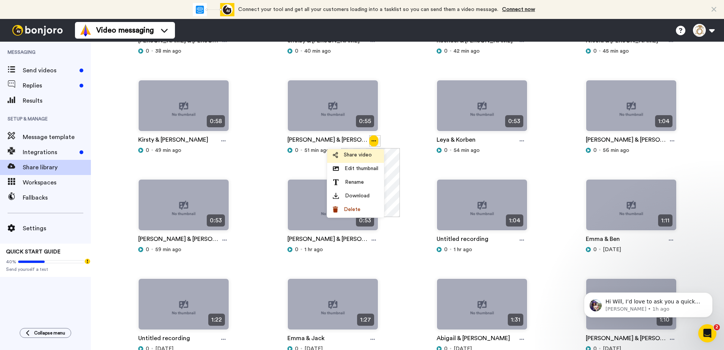
click at [358, 158] on span "Share video" at bounding box center [358, 155] width 28 height 8
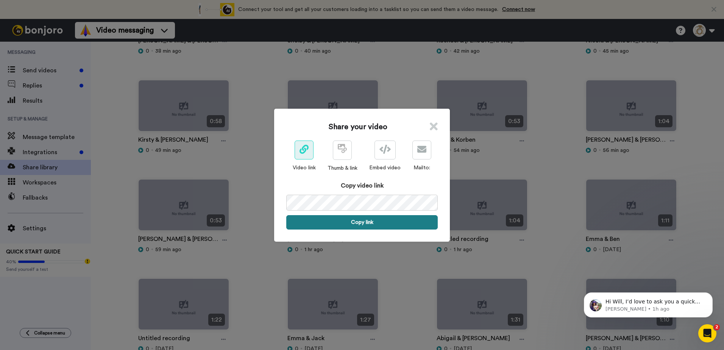
click at [358, 220] on button "Copy link" at bounding box center [361, 222] width 151 height 14
click at [434, 122] on icon at bounding box center [434, 126] width 8 height 11
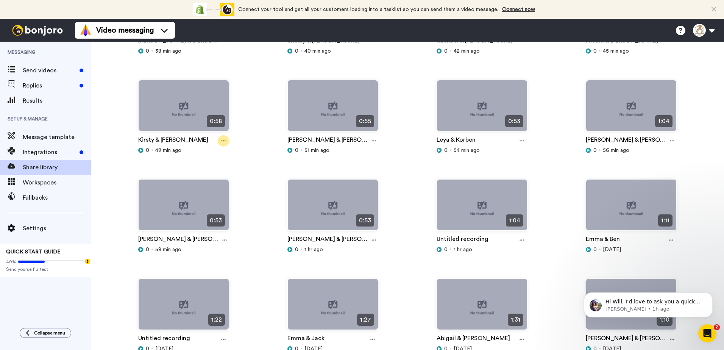
click at [223, 139] on icon at bounding box center [223, 140] width 5 height 5
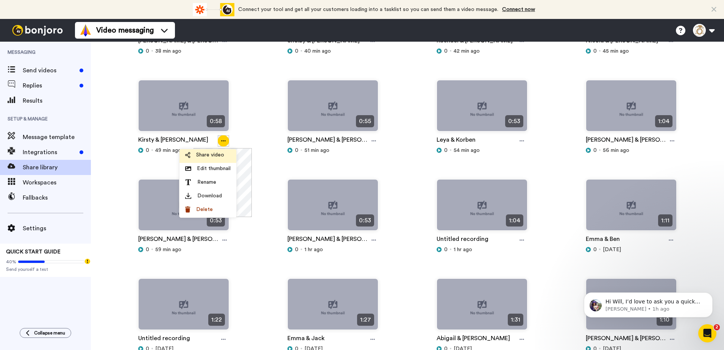
click at [206, 154] on span "Share video" at bounding box center [210, 155] width 28 height 8
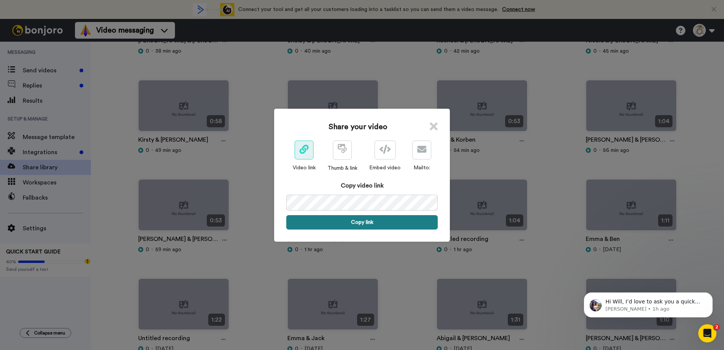
click at [350, 220] on button "Copy link" at bounding box center [361, 222] width 151 height 14
click at [430, 125] on icon at bounding box center [434, 126] width 8 height 11
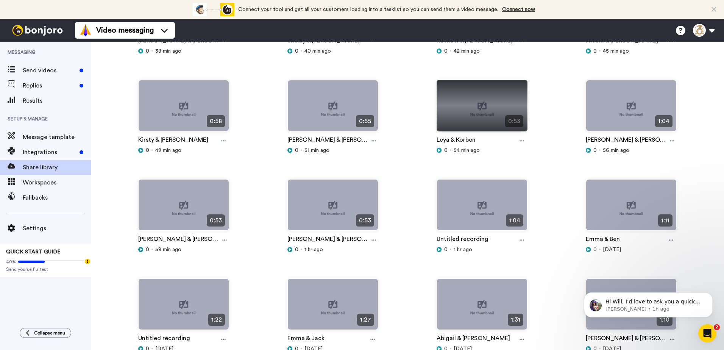
scroll to position [303, 0]
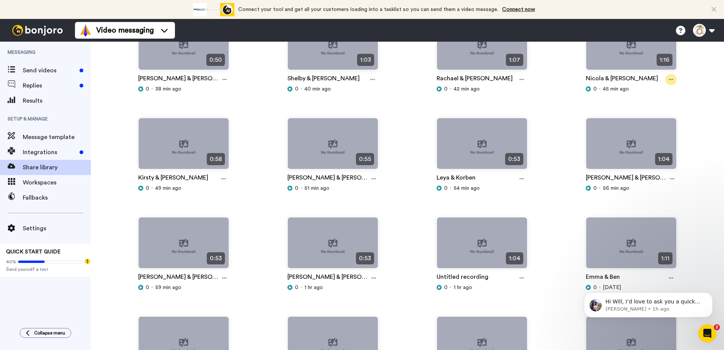
click at [669, 79] on icon at bounding box center [671, 79] width 5 height 5
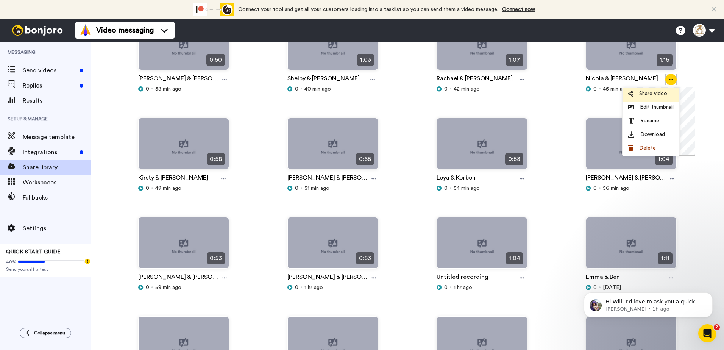
click at [657, 96] on span "Share video" at bounding box center [653, 94] width 28 height 8
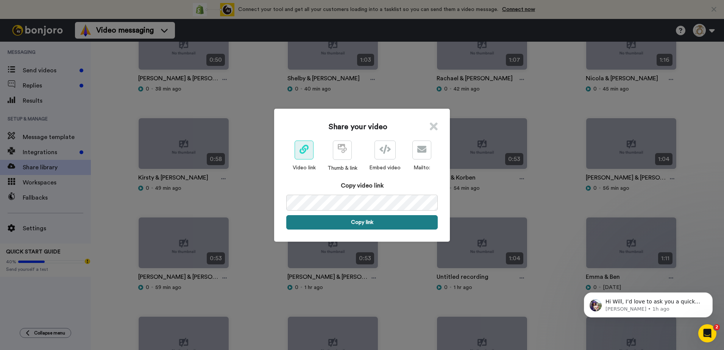
click at [404, 223] on button "Copy link" at bounding box center [361, 222] width 151 height 14
click at [432, 127] on icon at bounding box center [434, 126] width 8 height 11
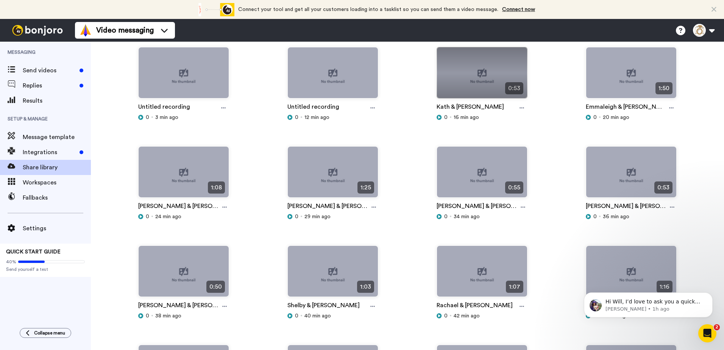
scroll to position [114, 0]
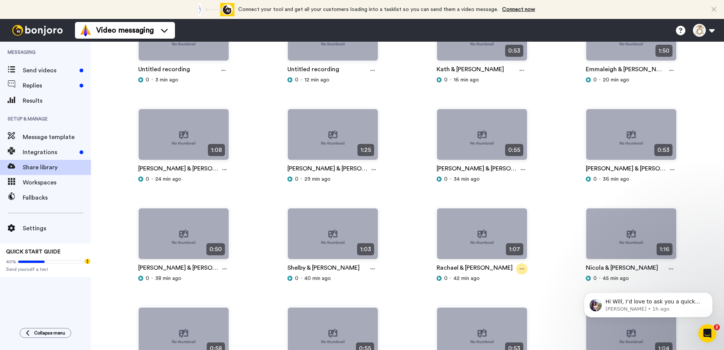
click at [520, 268] on icon at bounding box center [522, 268] width 5 height 5
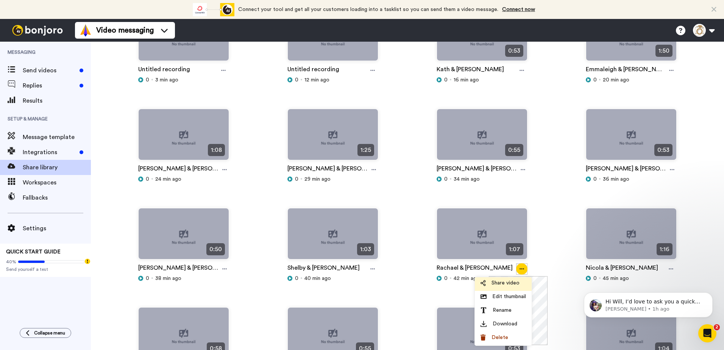
click at [511, 284] on span "Share video" at bounding box center [506, 283] width 28 height 8
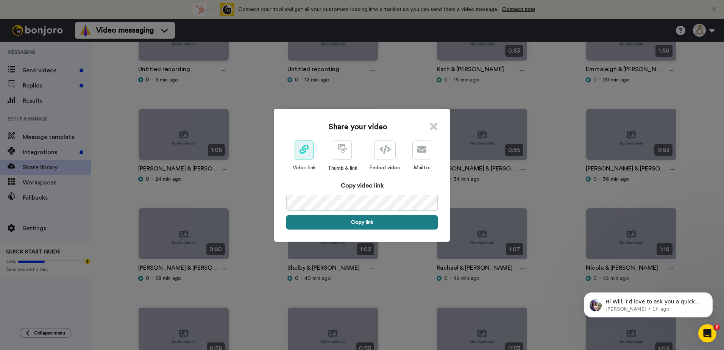
click at [411, 224] on button "Copy link" at bounding box center [361, 222] width 151 height 14
click at [436, 126] on div "Share your video Video link Thumb & link Embed video Mailto: Copy video link Li…" at bounding box center [362, 175] width 176 height 133
click at [430, 128] on icon at bounding box center [434, 126] width 8 height 11
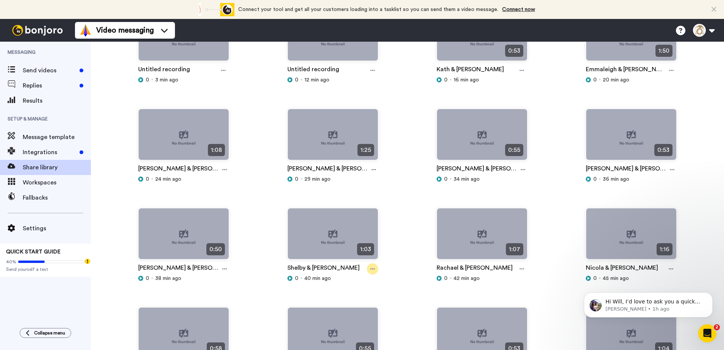
click at [367, 270] on div at bounding box center [372, 268] width 11 height 11
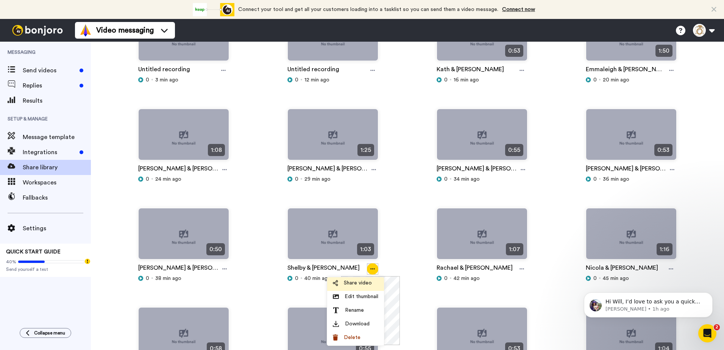
click at [360, 286] on span "Share video" at bounding box center [358, 283] width 28 height 8
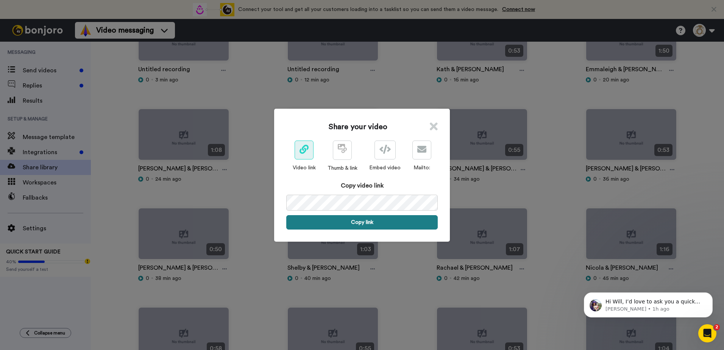
click at [355, 221] on button "Copy link" at bounding box center [361, 222] width 151 height 14
click at [431, 124] on icon at bounding box center [434, 126] width 8 height 11
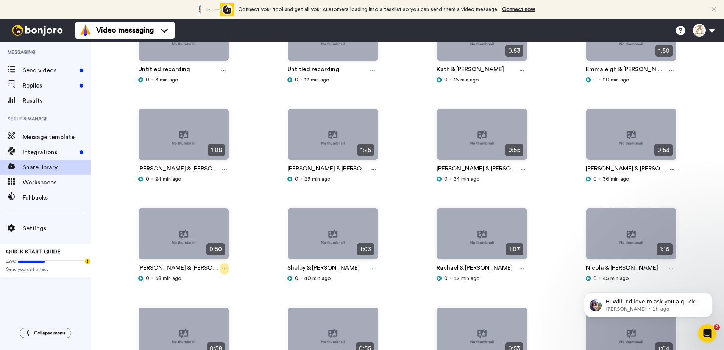
click at [225, 270] on icon at bounding box center [224, 268] width 5 height 5
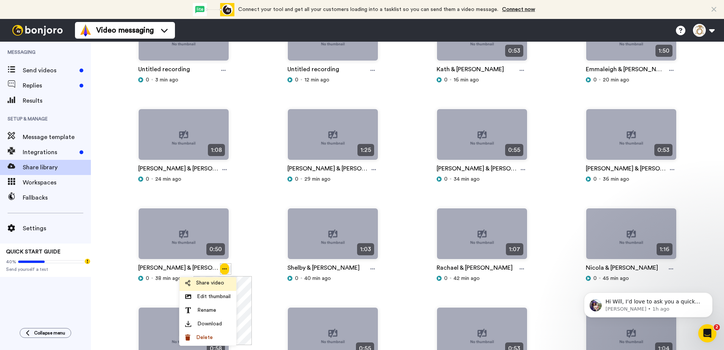
click at [216, 284] on span "Share video" at bounding box center [210, 283] width 28 height 8
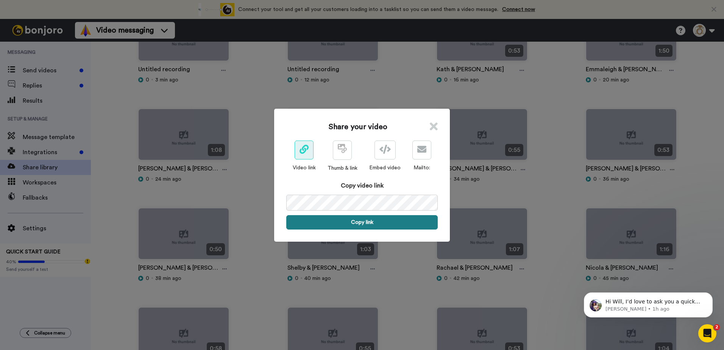
click at [333, 219] on button "Copy link" at bounding box center [361, 222] width 151 height 14
click at [430, 128] on icon at bounding box center [434, 126] width 8 height 11
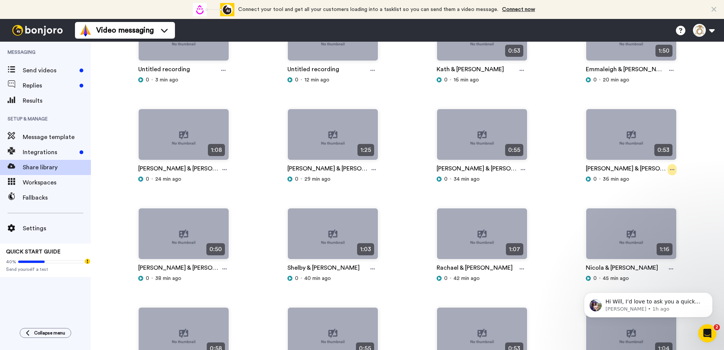
click at [668, 168] on div at bounding box center [672, 169] width 9 height 11
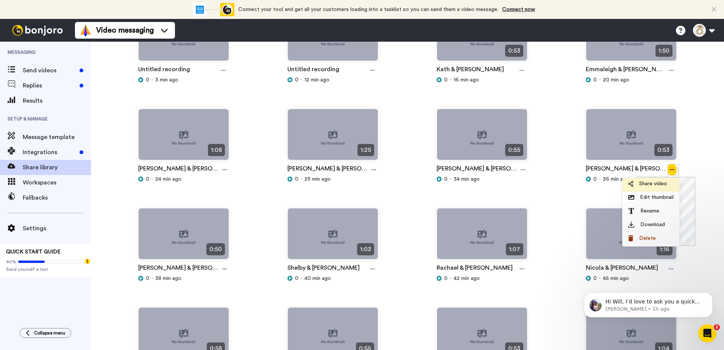
click at [657, 182] on span "Share video" at bounding box center [653, 184] width 28 height 8
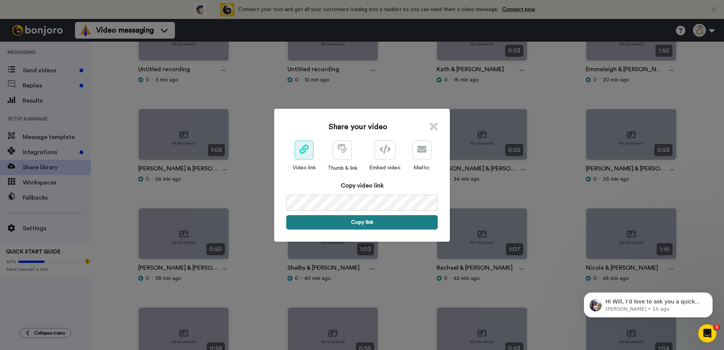
click at [414, 224] on button "Copy link" at bounding box center [361, 222] width 151 height 14
click at [432, 126] on icon at bounding box center [434, 126] width 8 height 11
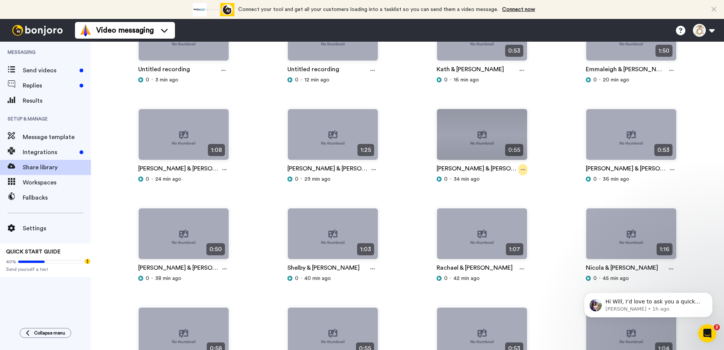
click at [521, 167] on icon at bounding box center [523, 169] width 5 height 5
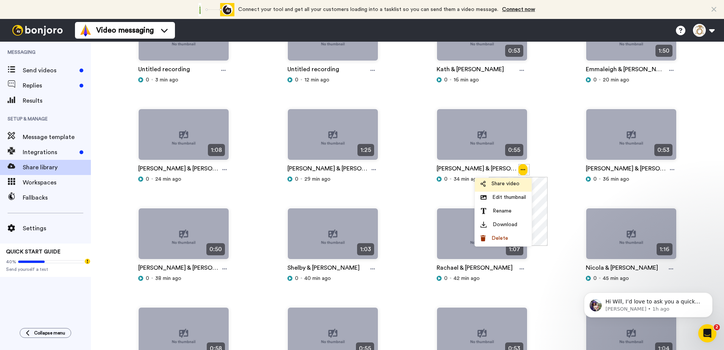
click at [495, 183] on span "Share video" at bounding box center [506, 184] width 28 height 8
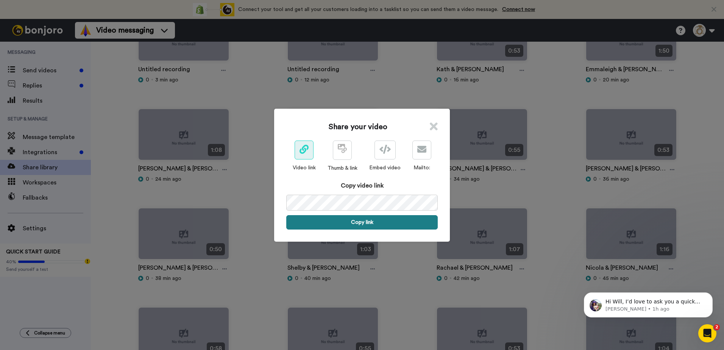
click at [411, 220] on button "Copy link" at bounding box center [361, 222] width 151 height 14
drag, startPoint x: 428, startPoint y: 129, endPoint x: 440, endPoint y: 88, distance: 42.4
click at [430, 129] on icon at bounding box center [434, 126] width 8 height 11
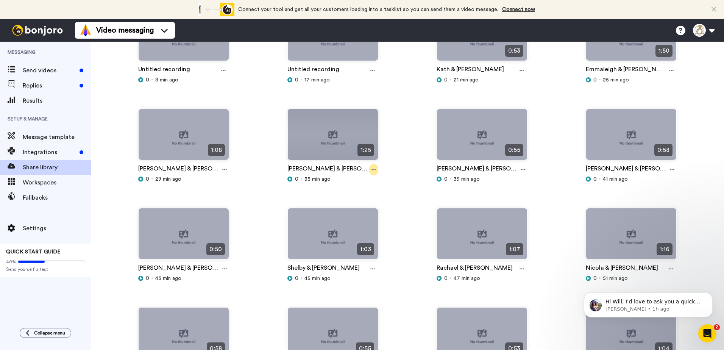
click at [369, 166] on div at bounding box center [373, 169] width 9 height 11
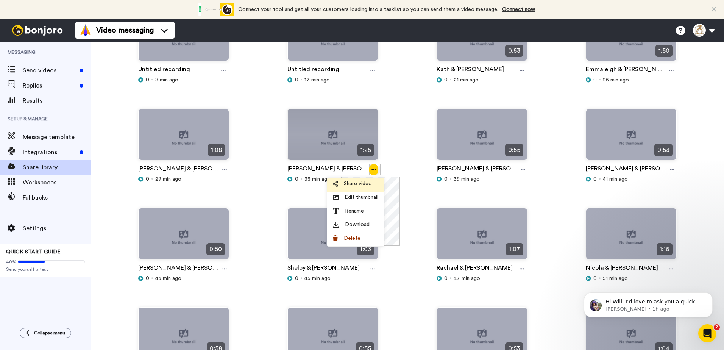
click at [356, 182] on span "Share video" at bounding box center [358, 184] width 28 height 8
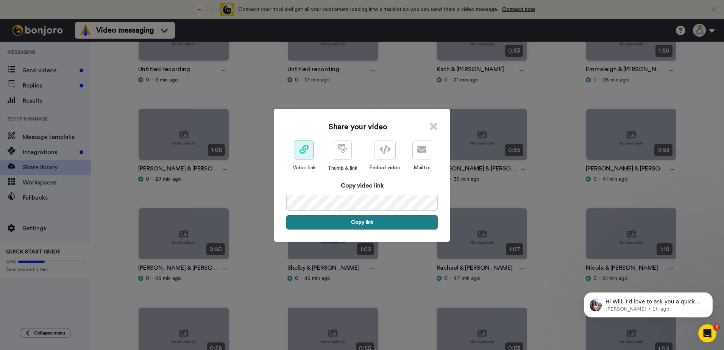
click at [358, 220] on button "Copy link" at bounding box center [361, 222] width 151 height 14
click at [432, 126] on icon at bounding box center [434, 126] width 8 height 11
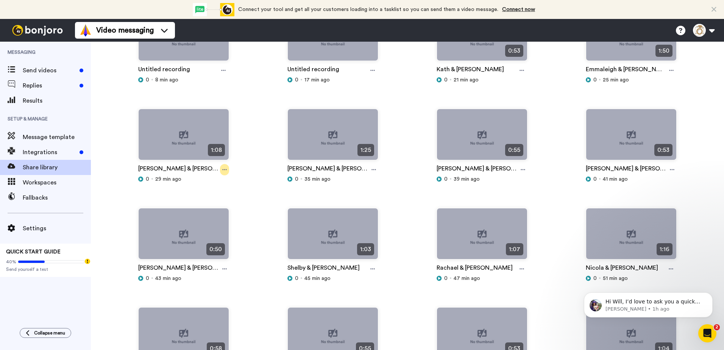
click at [222, 169] on icon at bounding box center [224, 169] width 5 height 5
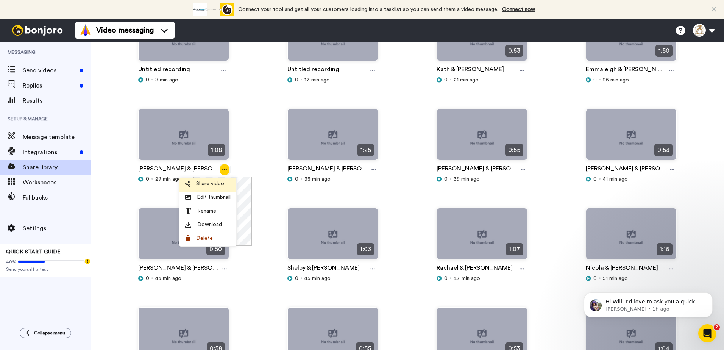
click at [203, 187] on span "Share video" at bounding box center [210, 184] width 28 height 8
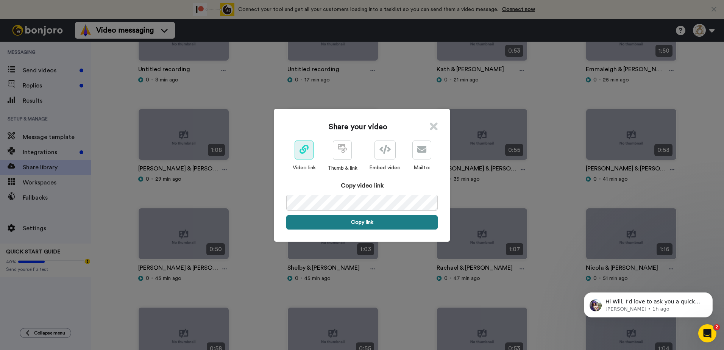
click at [328, 221] on button "Copy link" at bounding box center [361, 222] width 151 height 14
click at [433, 129] on icon at bounding box center [434, 126] width 8 height 11
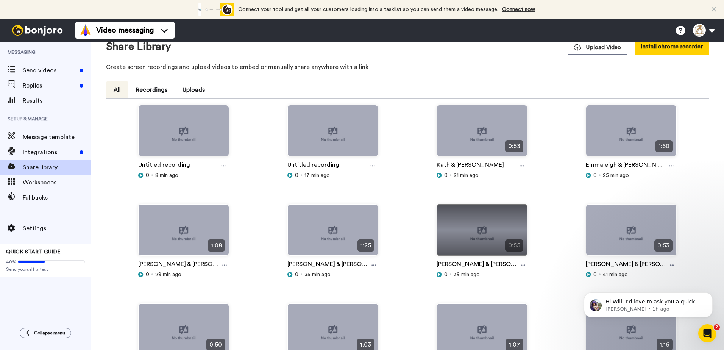
scroll to position [0, 0]
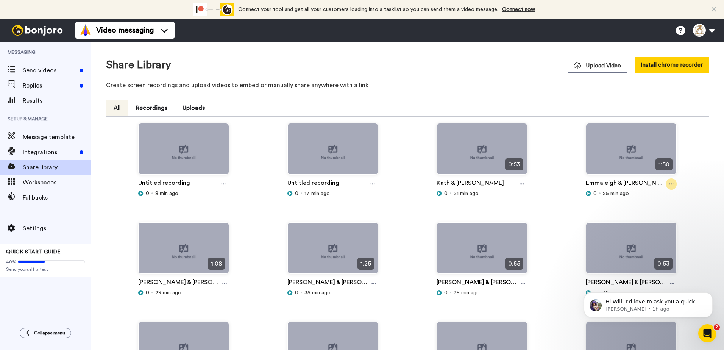
click at [669, 183] on icon at bounding box center [671, 183] width 5 height 5
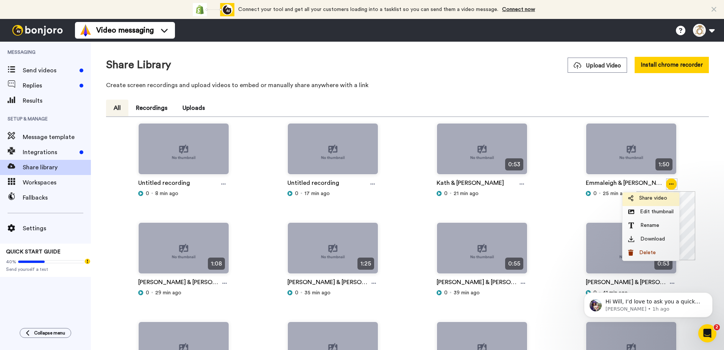
click at [651, 197] on span "Share video" at bounding box center [653, 198] width 28 height 8
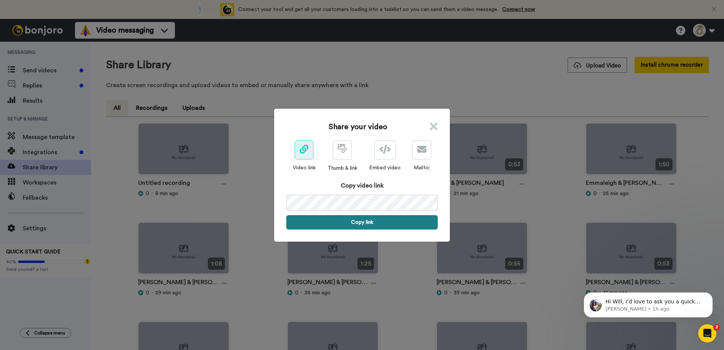
click at [382, 222] on button "Copy link" at bounding box center [361, 222] width 151 height 14
click at [431, 128] on icon at bounding box center [434, 126] width 8 height 11
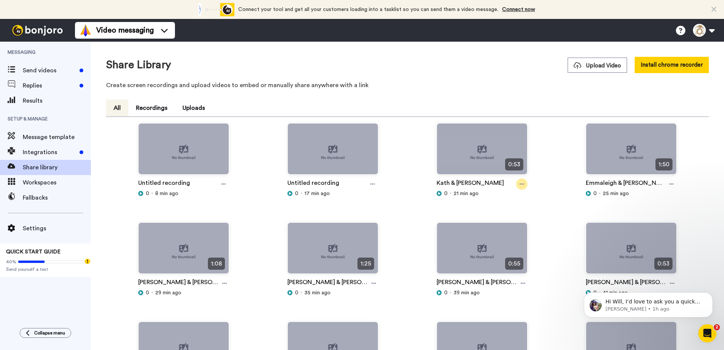
click at [520, 182] on icon at bounding box center [522, 183] width 5 height 5
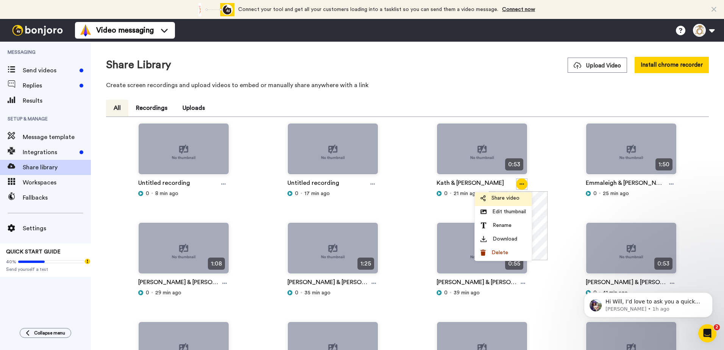
click at [507, 199] on span "Share video" at bounding box center [506, 198] width 28 height 8
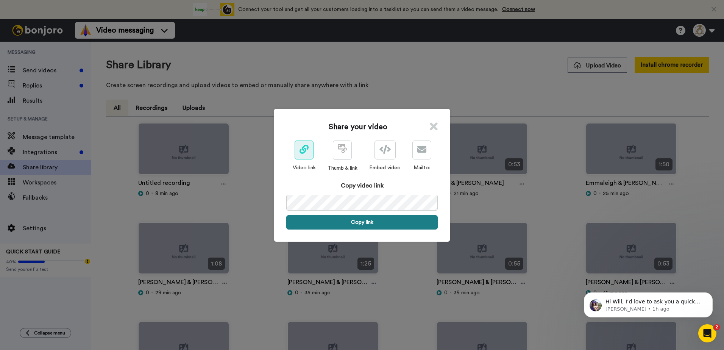
click at [366, 223] on button "Copy link" at bounding box center [361, 222] width 151 height 14
click at [431, 127] on icon at bounding box center [434, 126] width 8 height 11
